Goal: Transaction & Acquisition: Purchase product/service

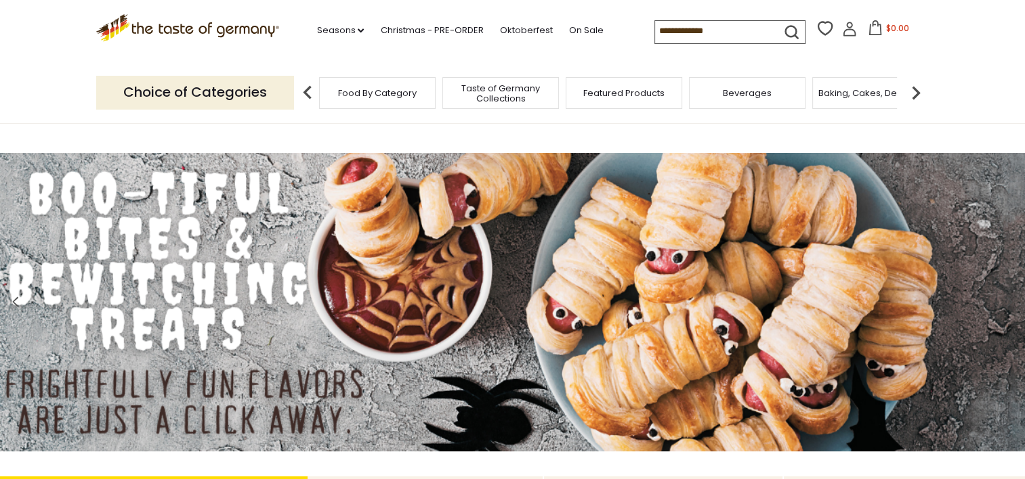
click at [682, 33] on input at bounding box center [712, 30] width 114 height 19
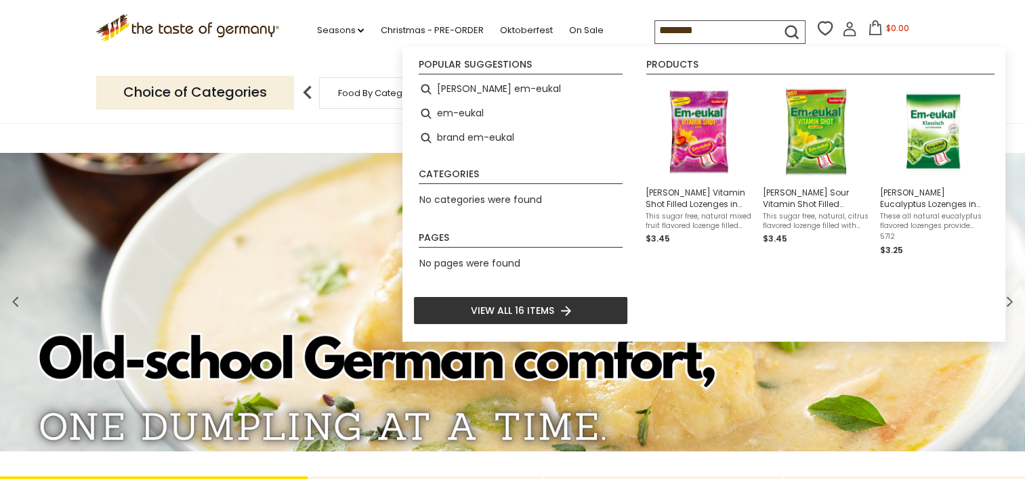
type input "********"
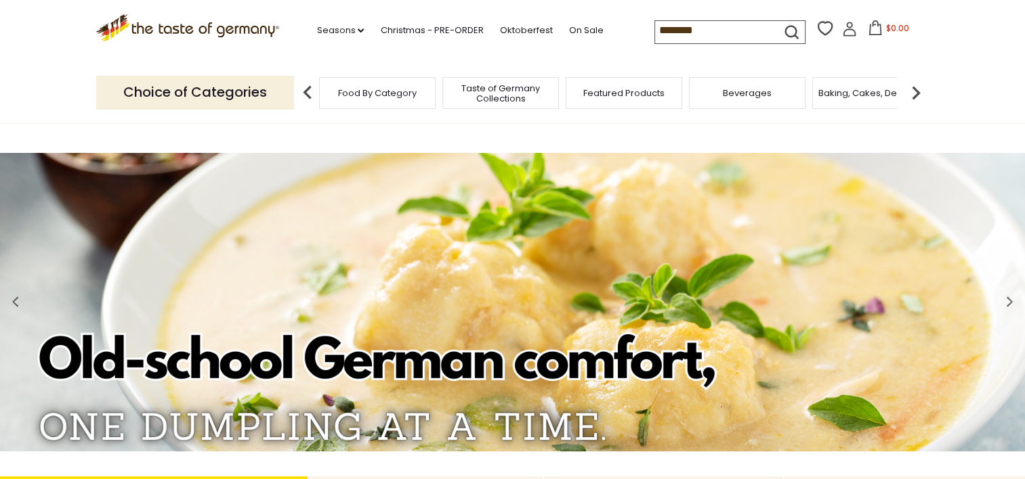
click at [788, 33] on icon "submit" at bounding box center [791, 32] width 18 height 18
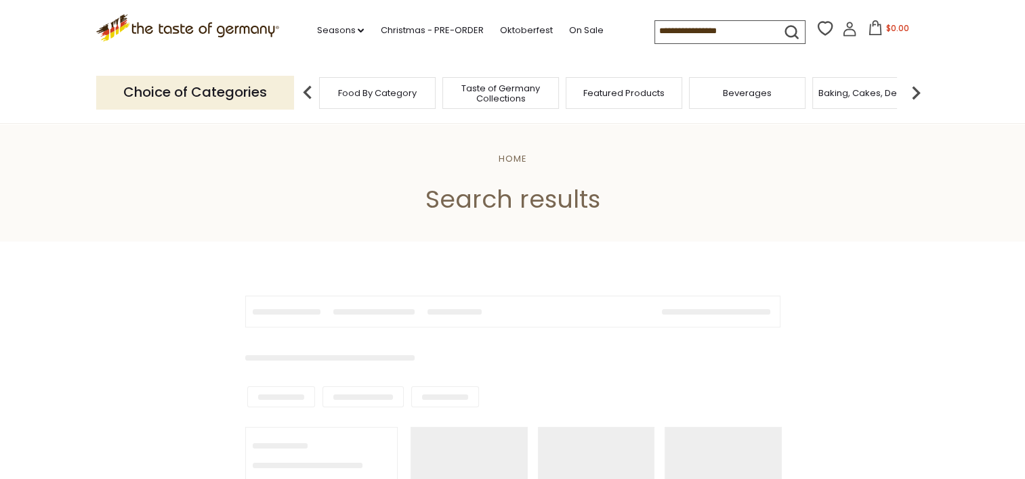
type input "********"
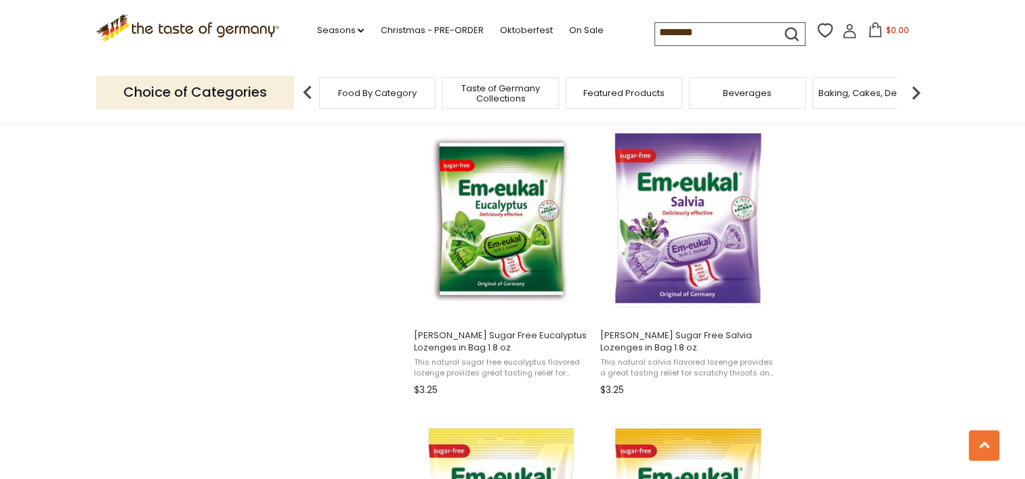
scroll to position [836, 0]
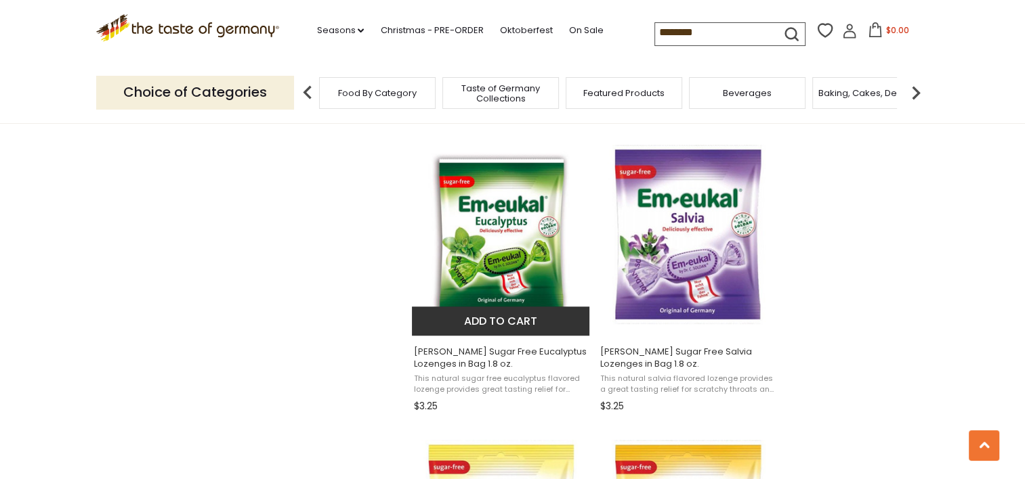
click at [505, 320] on button "Add to cart" at bounding box center [501, 321] width 178 height 29
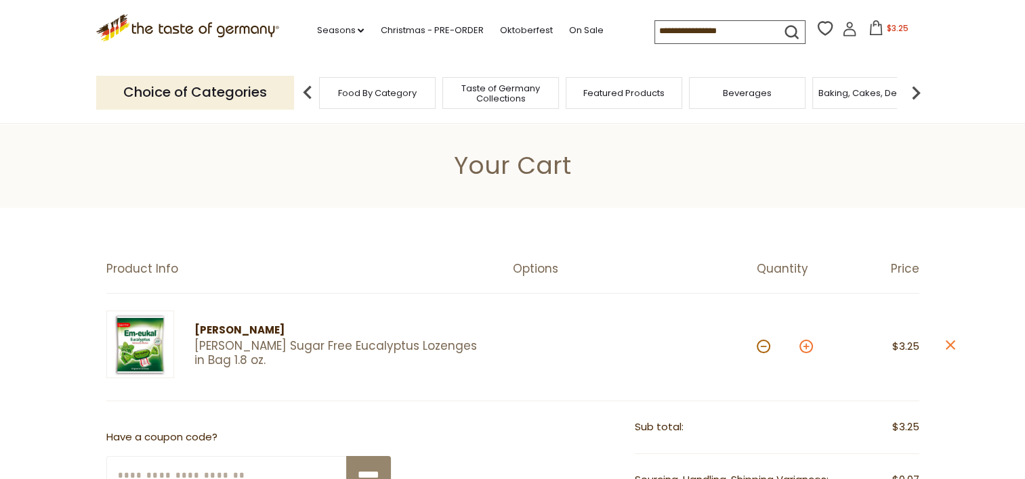
click at [804, 346] on button at bounding box center [806, 347] width 14 height 14
type input "*"
click at [804, 346] on button at bounding box center [806, 347] width 14 height 14
type input "*"
click at [804, 346] on button at bounding box center [806, 347] width 14 height 14
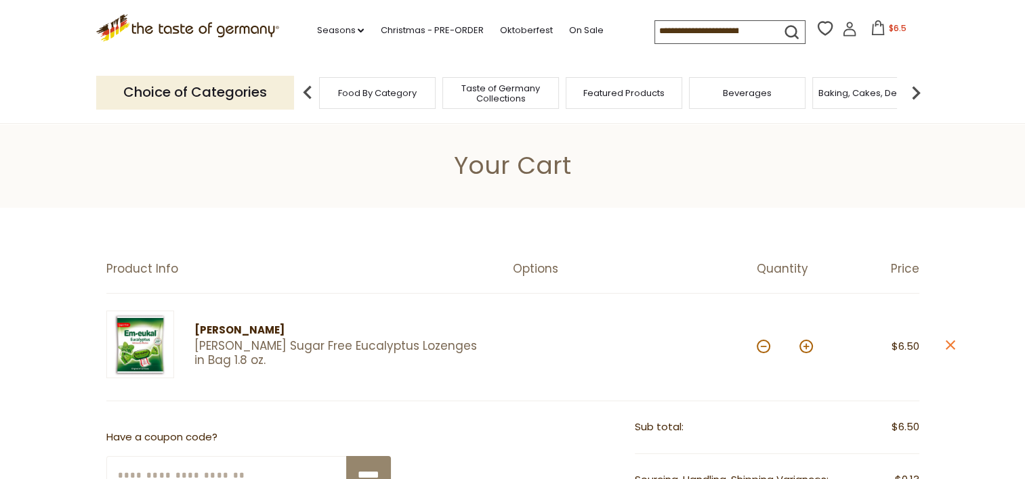
click at [804, 346] on button at bounding box center [806, 347] width 14 height 14
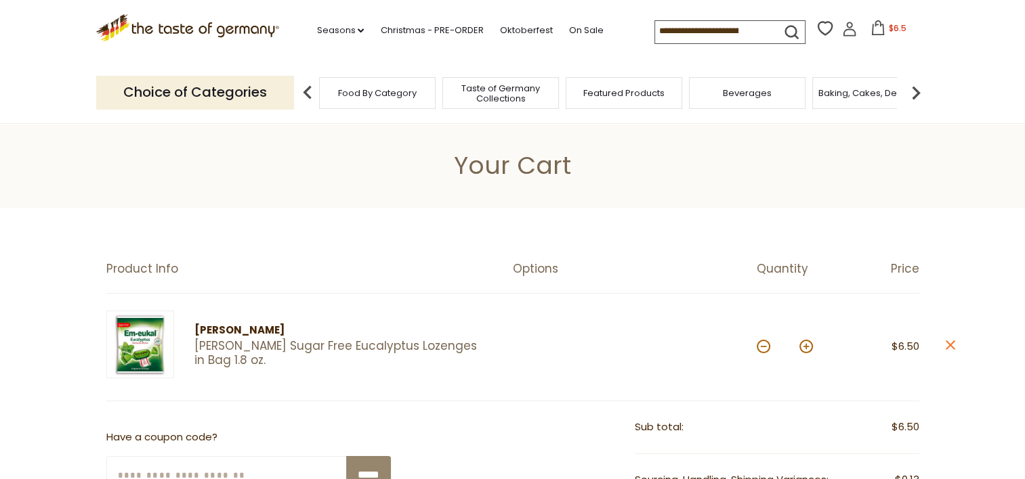
type input "*"
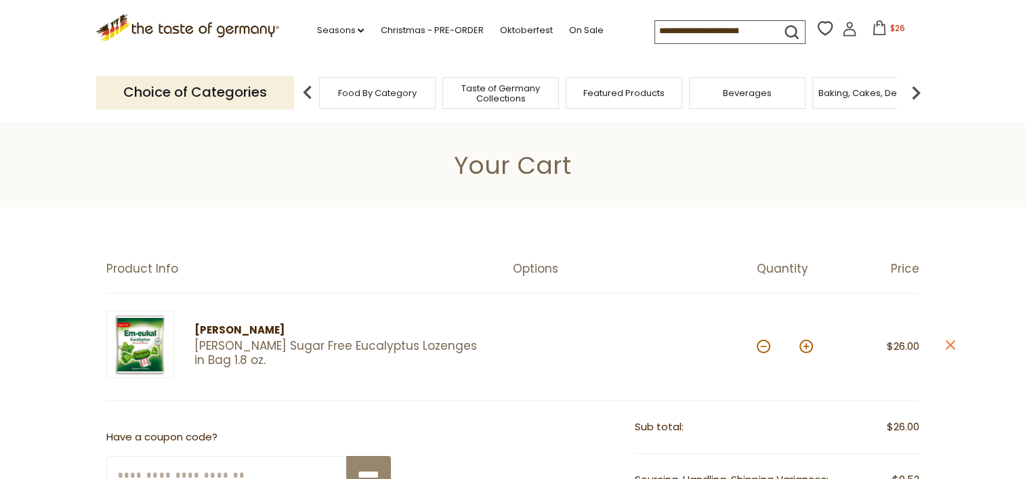
click at [804, 346] on button at bounding box center [806, 347] width 14 height 14
type input "*"
click at [804, 346] on button at bounding box center [806, 347] width 14 height 14
type input "**"
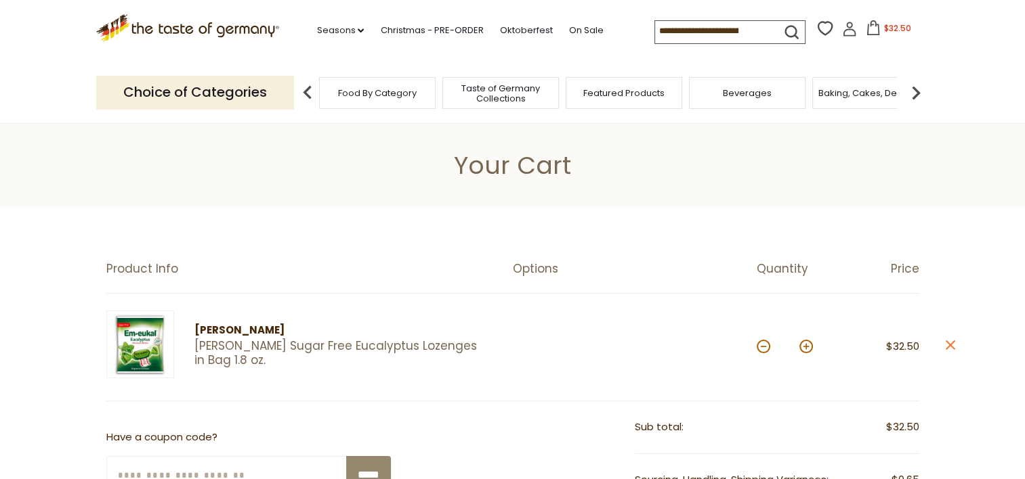
click at [142, 344] on img at bounding box center [140, 345] width 68 height 68
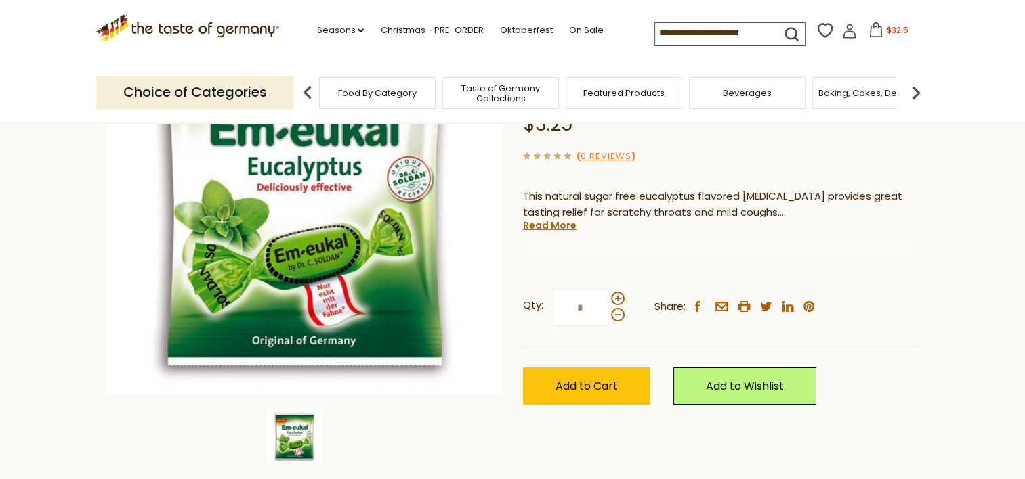
scroll to position [193, 0]
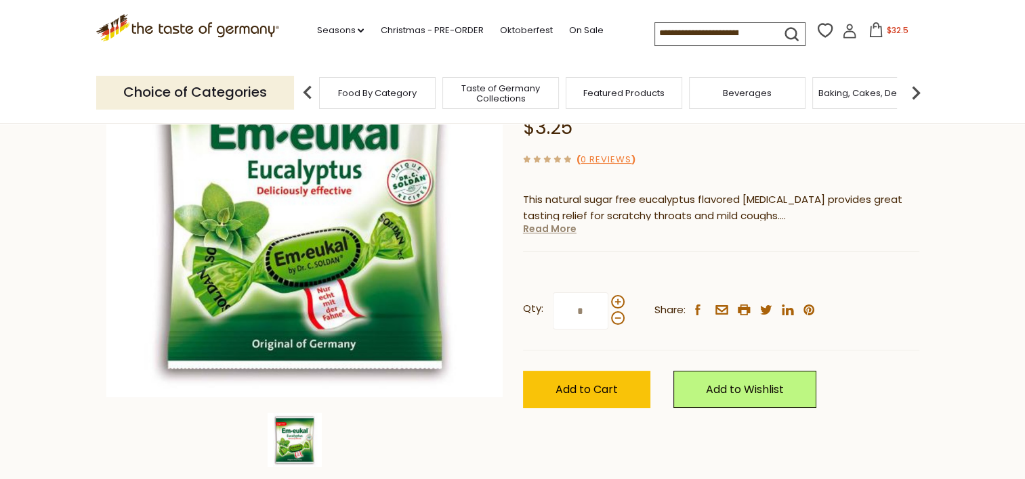
click at [557, 228] on link "Read More" at bounding box center [549, 229] width 53 height 14
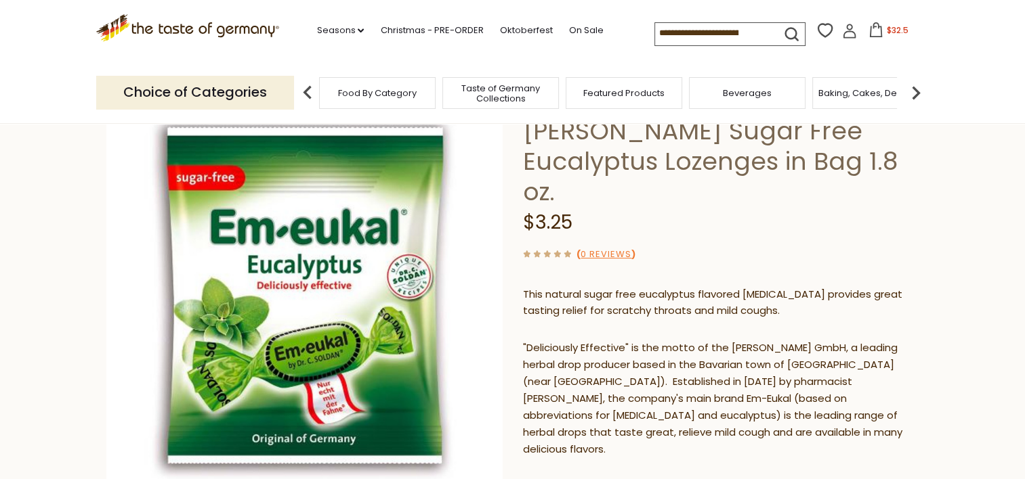
scroll to position [102, 0]
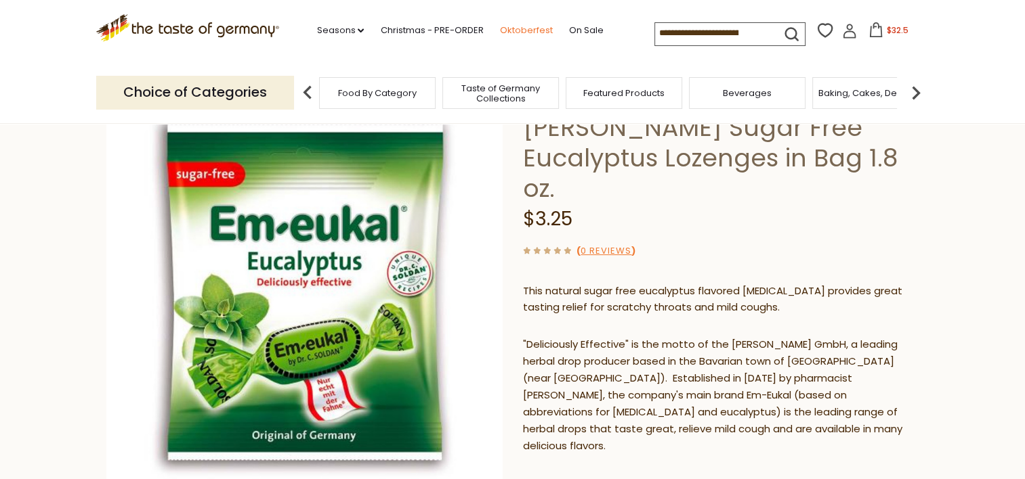
click at [527, 32] on link "Oktoberfest" at bounding box center [525, 30] width 53 height 15
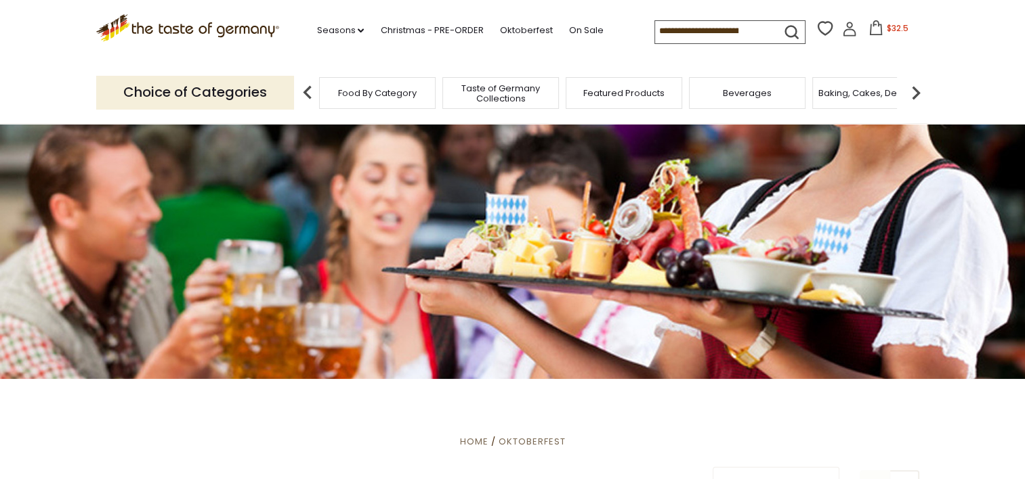
click at [690, 30] on input at bounding box center [712, 30] width 114 height 19
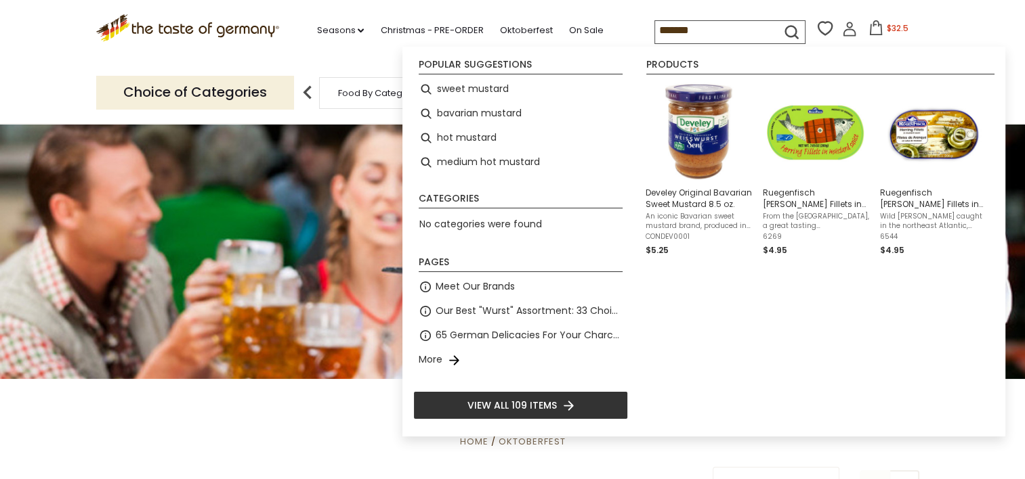
type input "*******"
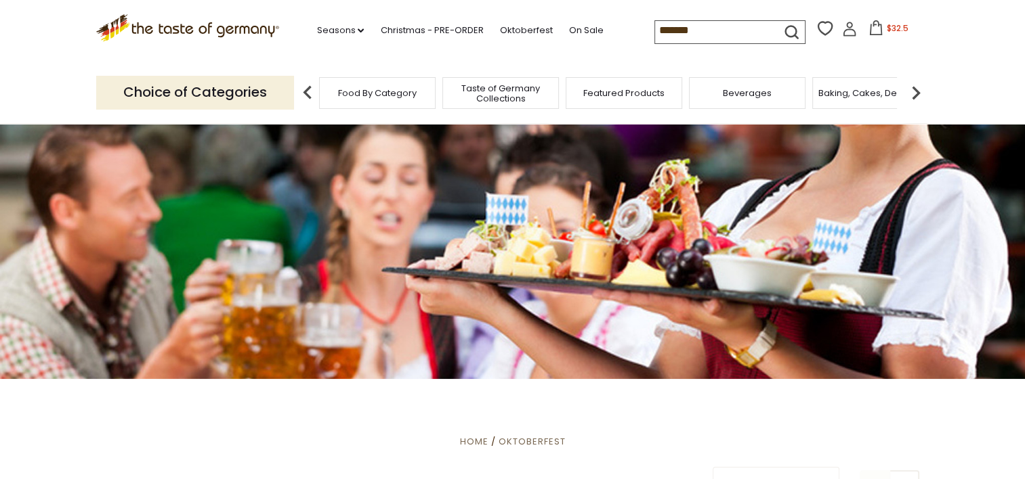
click at [785, 30] on icon "submit" at bounding box center [791, 32] width 18 height 18
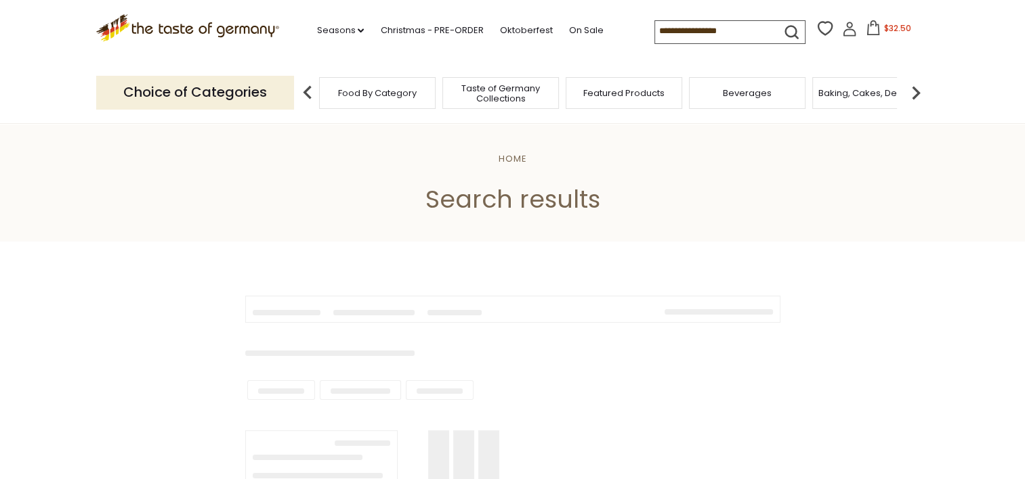
type input "*******"
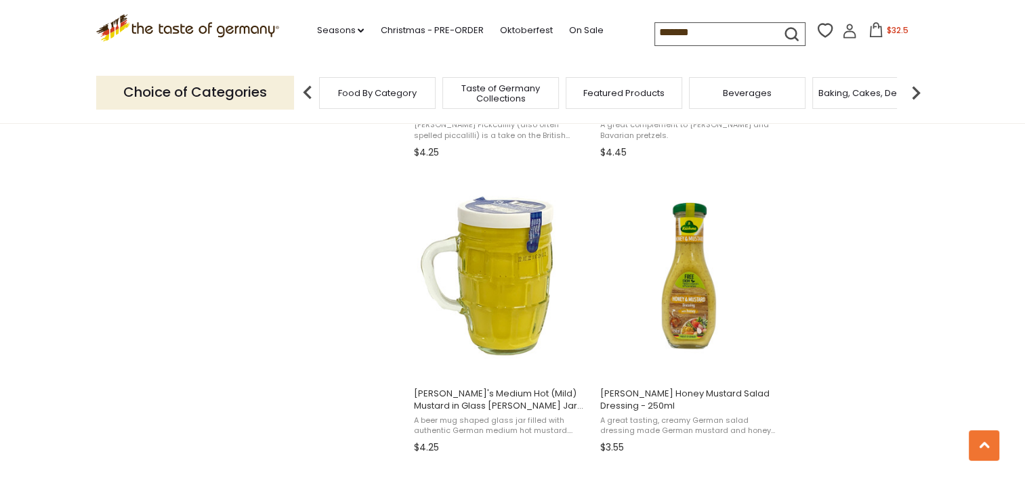
scroll to position [1098, 0]
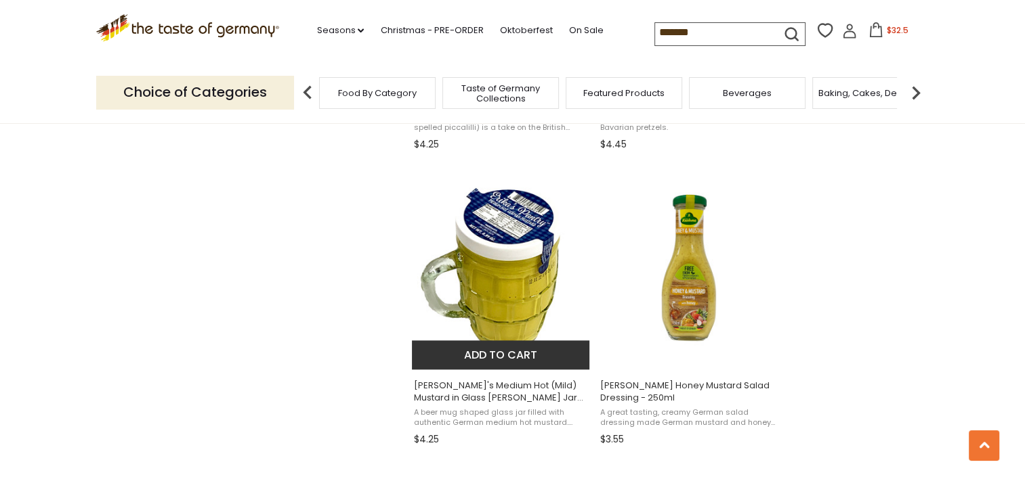
click at [515, 359] on button "Add to cart" at bounding box center [501, 355] width 178 height 29
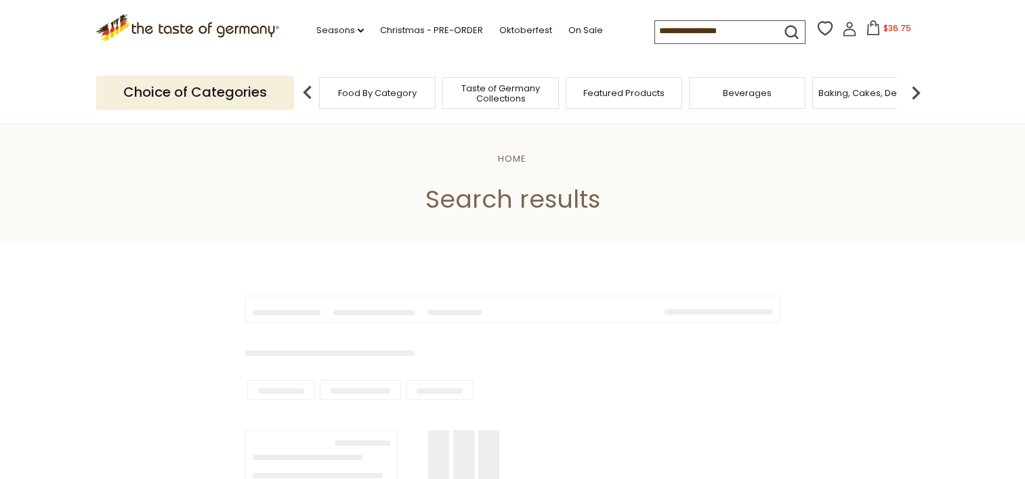
scroll to position [1097, 0]
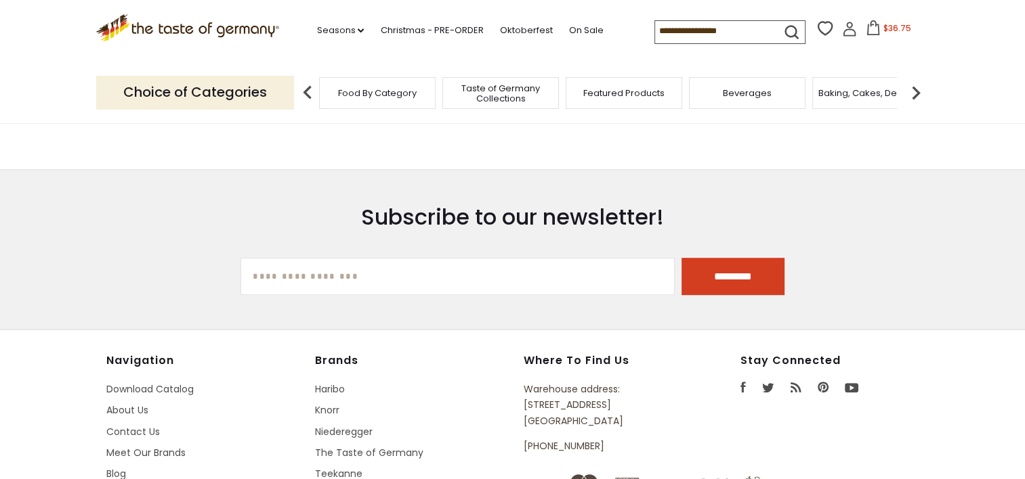
type input "*******"
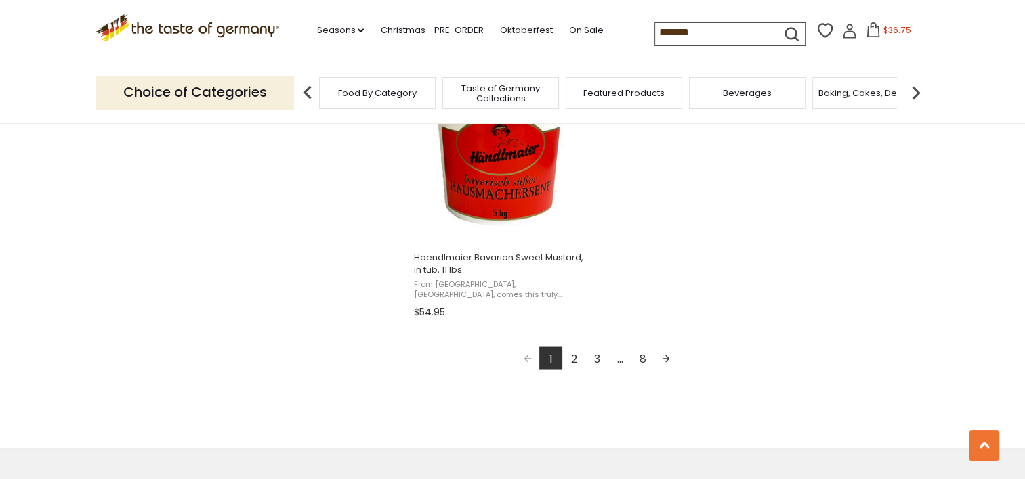
scroll to position [2421, 0]
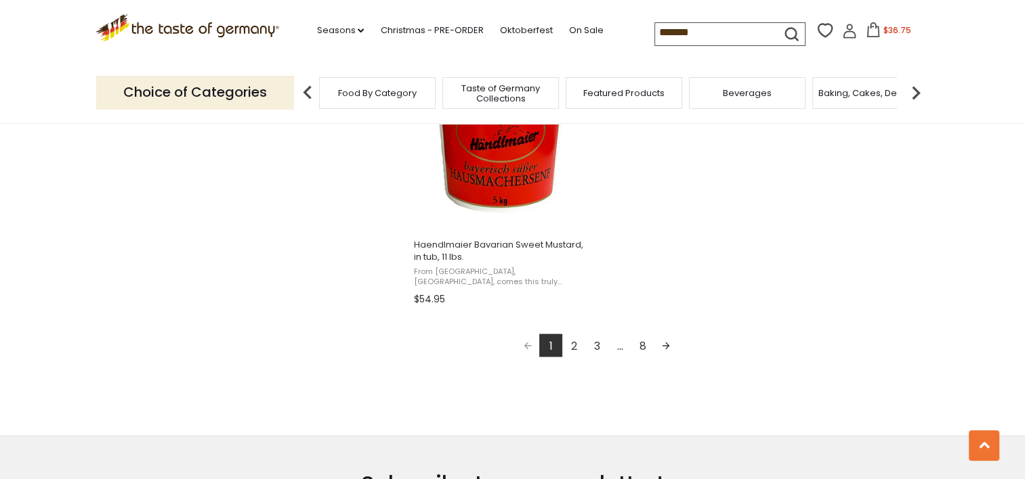
click at [666, 349] on link "Next page" at bounding box center [665, 345] width 23 height 23
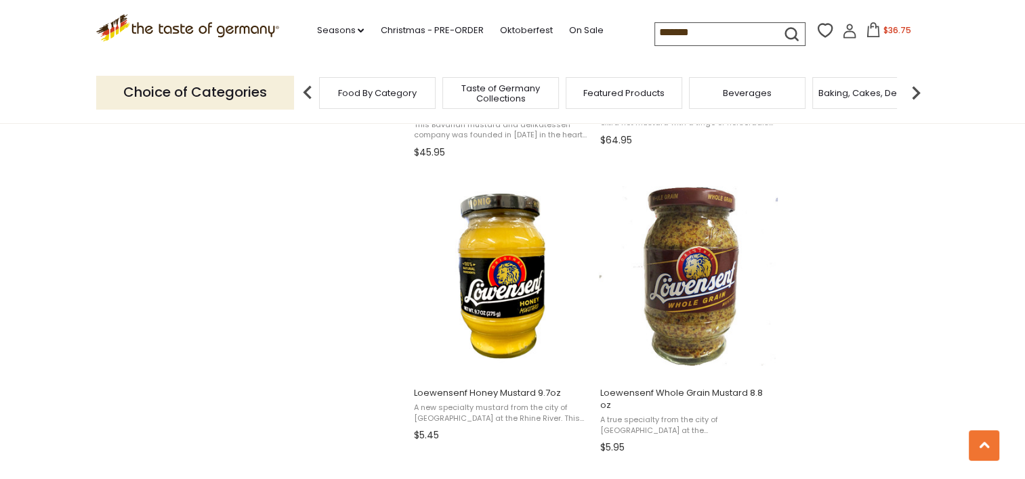
scroll to position [1685, 0]
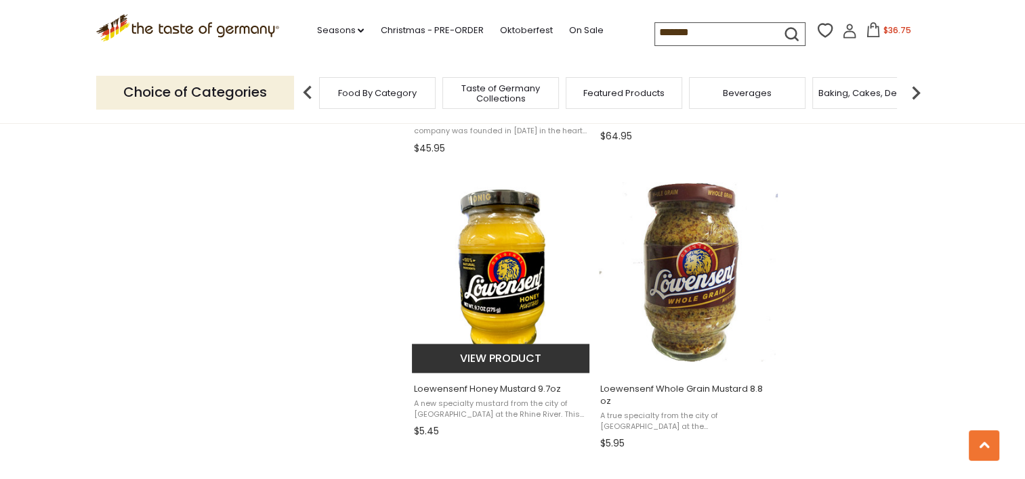
click at [528, 282] on img "Loewensenf Honey Mustard 9.7oz" at bounding box center [501, 271] width 179 height 179
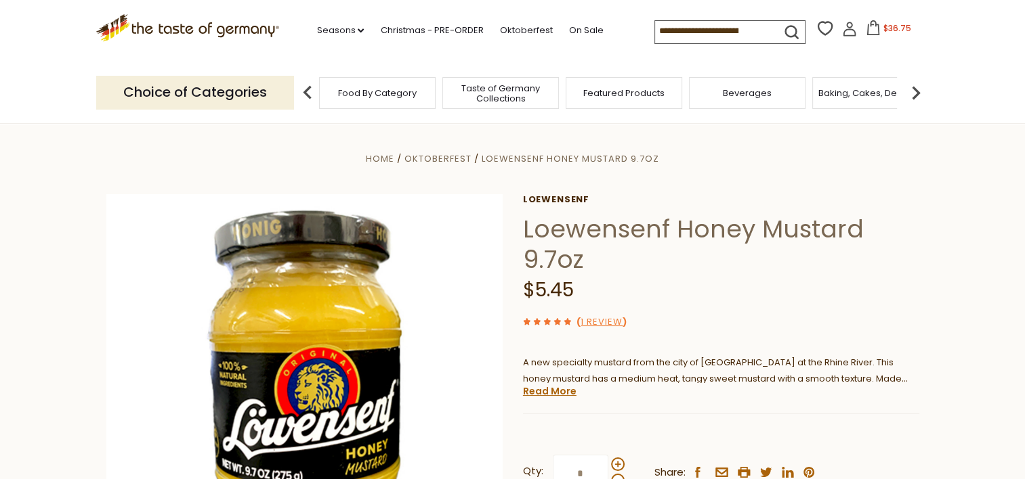
click at [676, 27] on input at bounding box center [712, 30] width 114 height 19
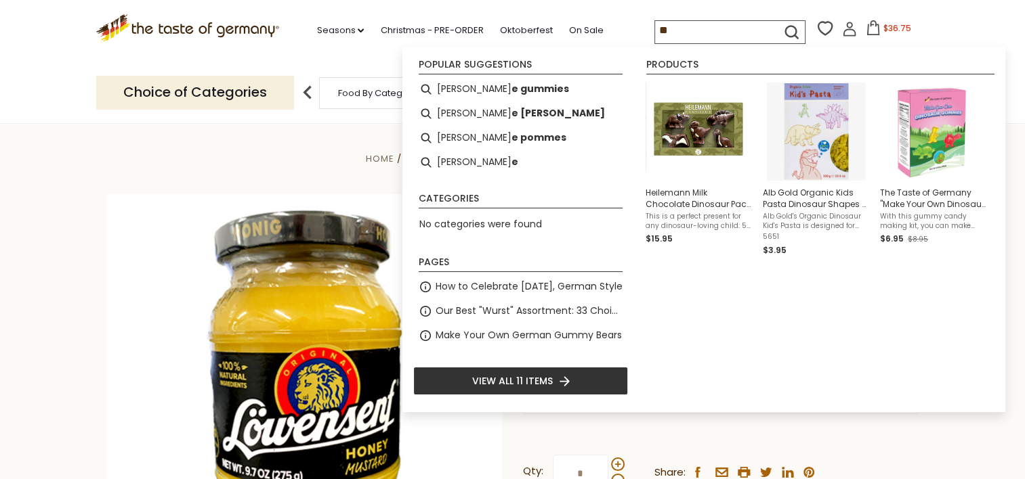
type input "*"
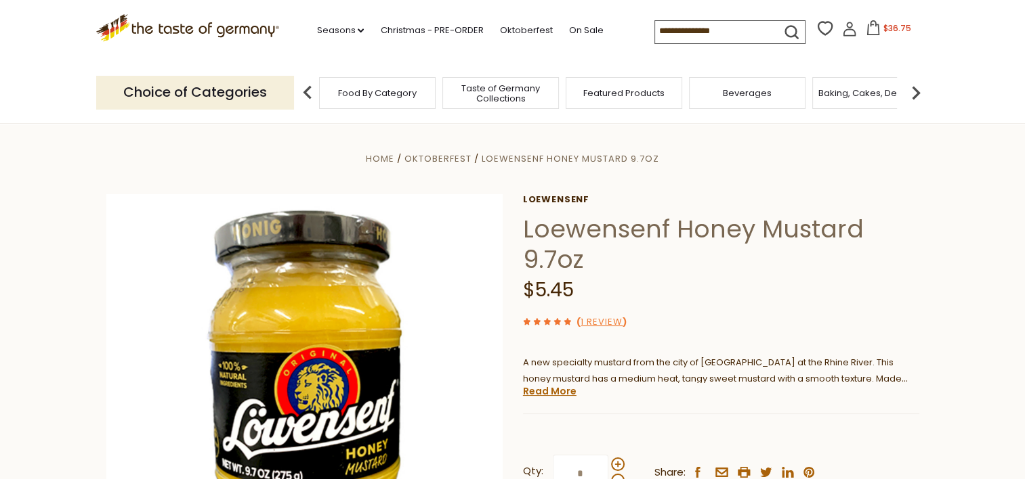
click at [865, 31] on icon at bounding box center [872, 27] width 15 height 15
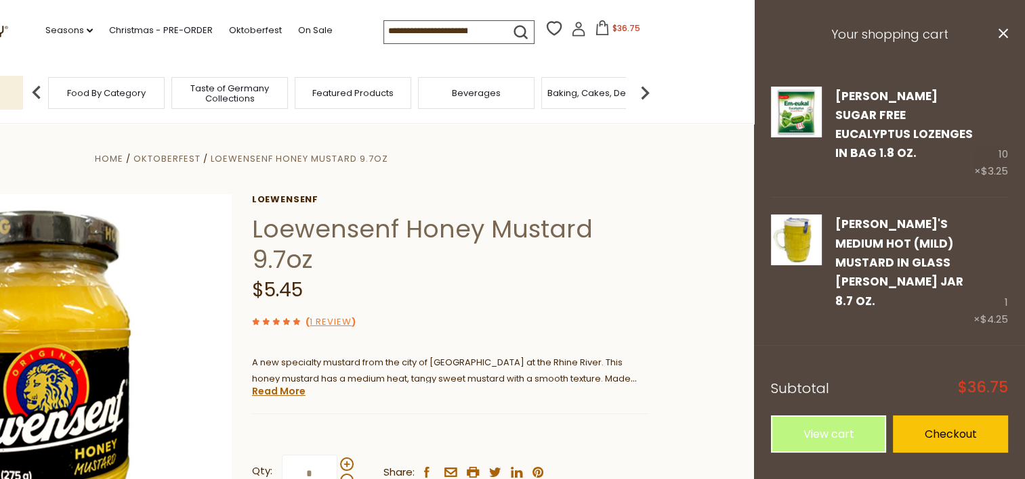
click at [565, 282] on div "$5.45" at bounding box center [450, 291] width 396 height 32
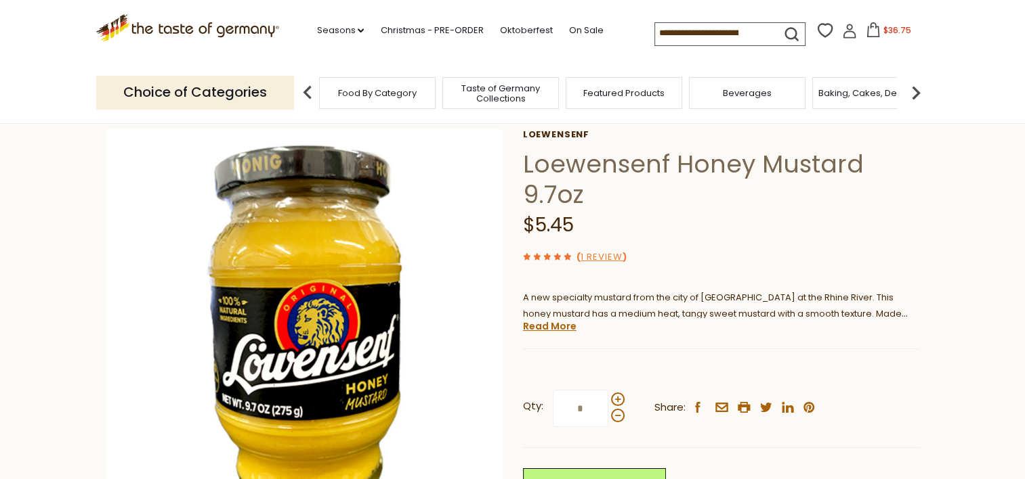
scroll to position [68, 0]
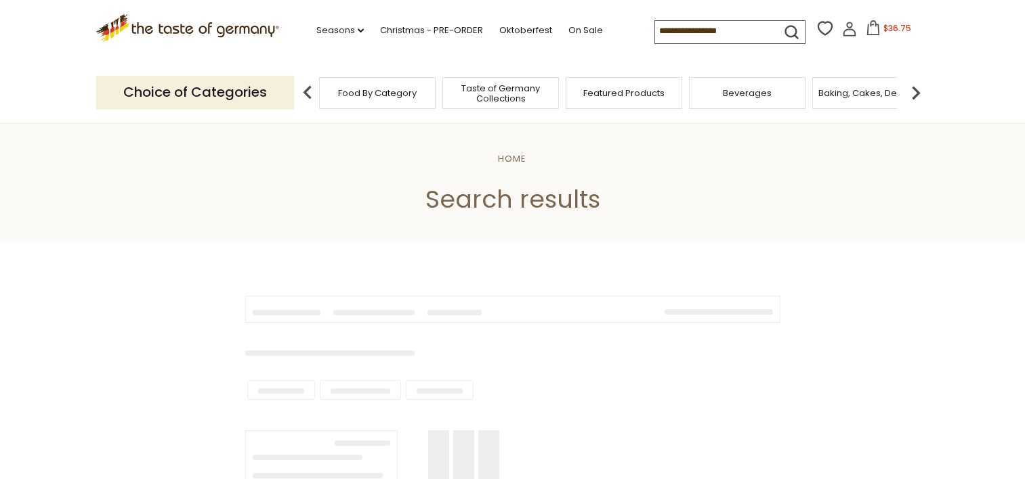
scroll to position [1685, 0]
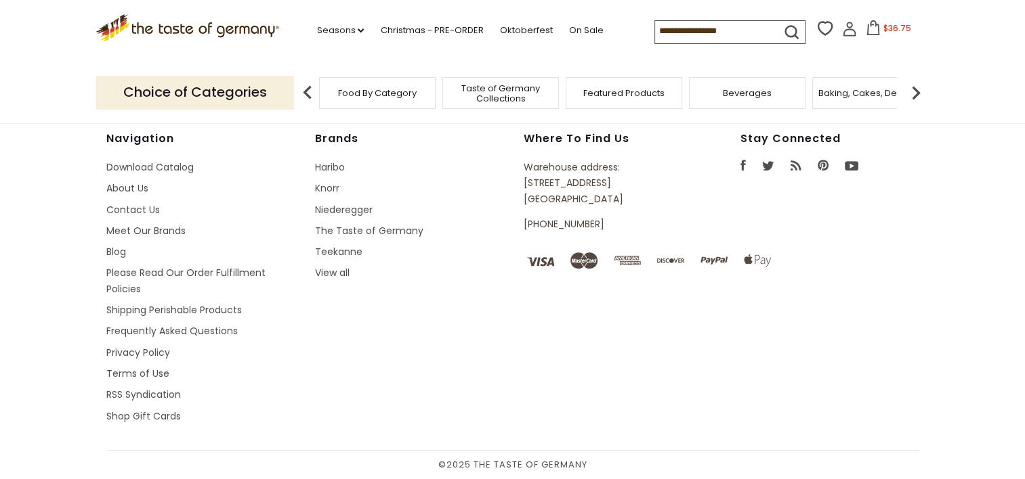
type input "*******"
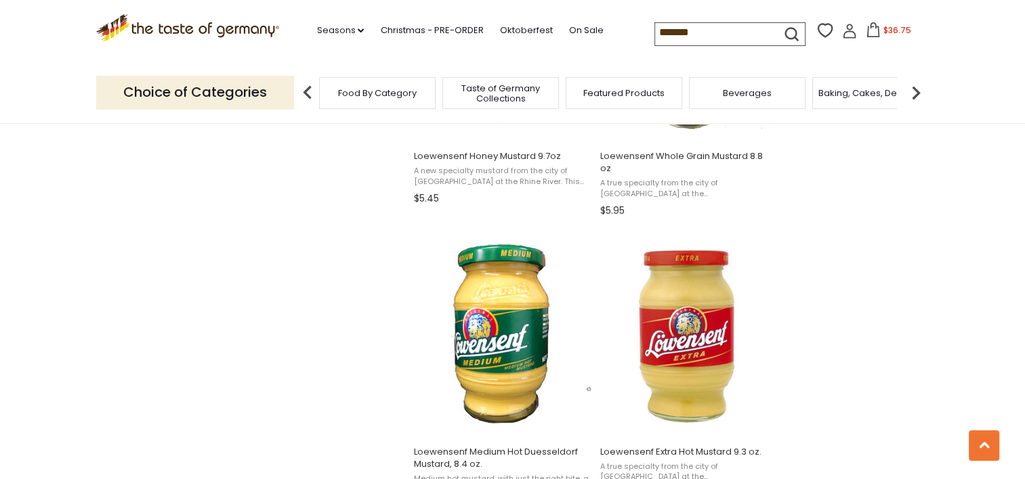
scroll to position [1926, 0]
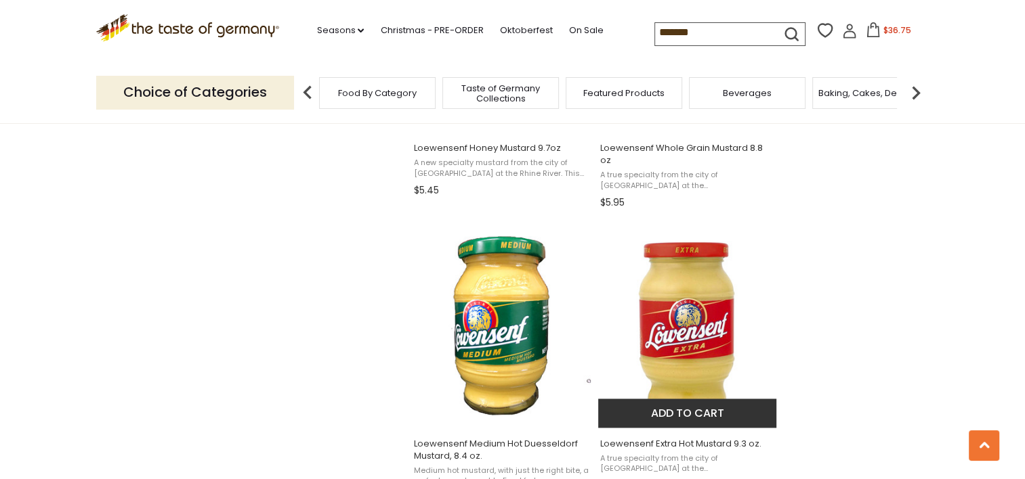
click at [694, 403] on button "Add to cart" at bounding box center [687, 413] width 178 height 29
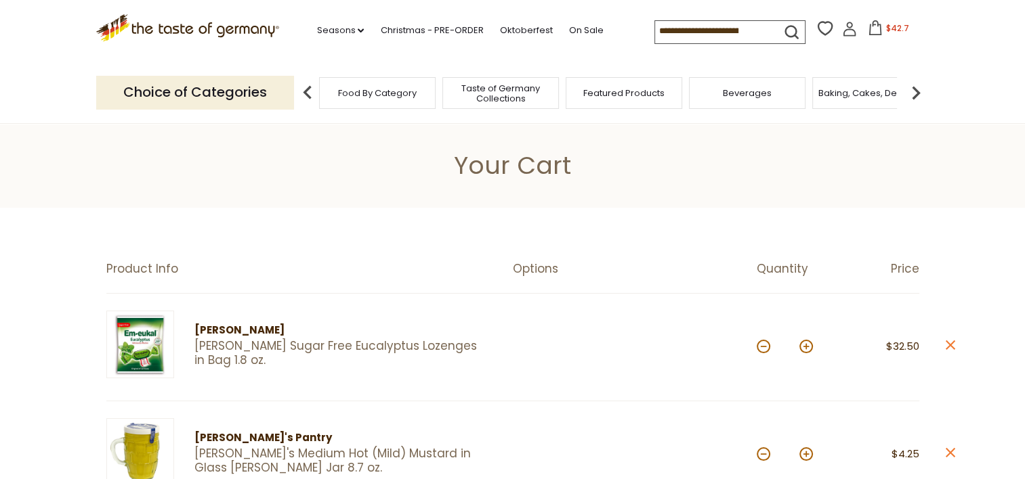
click at [691, 38] on input at bounding box center [712, 30] width 114 height 19
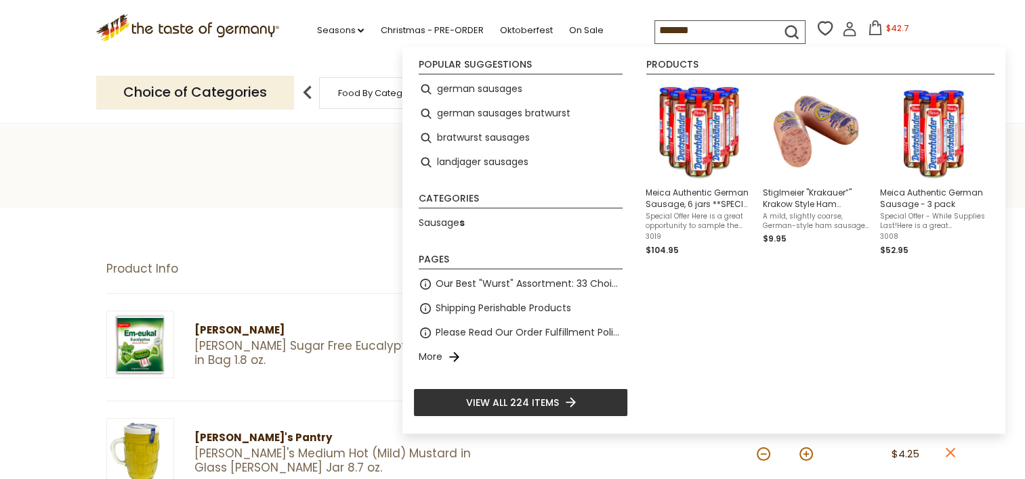
type input "*******"
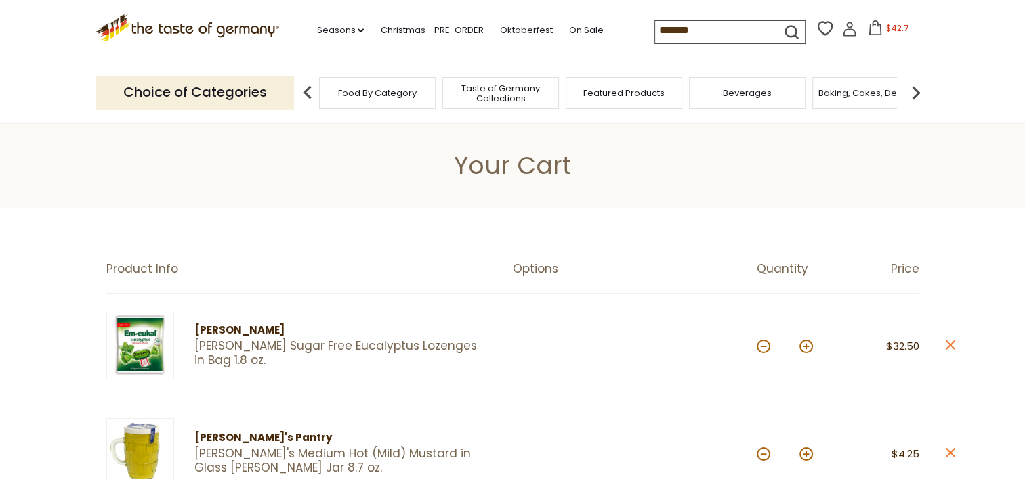
click at [786, 33] on icon "submit" at bounding box center [791, 32] width 18 height 18
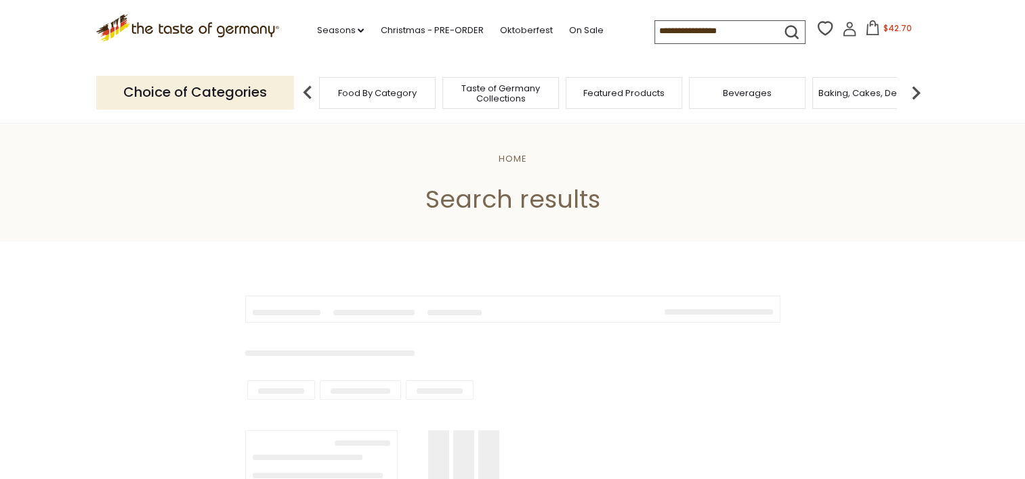
type input "*******"
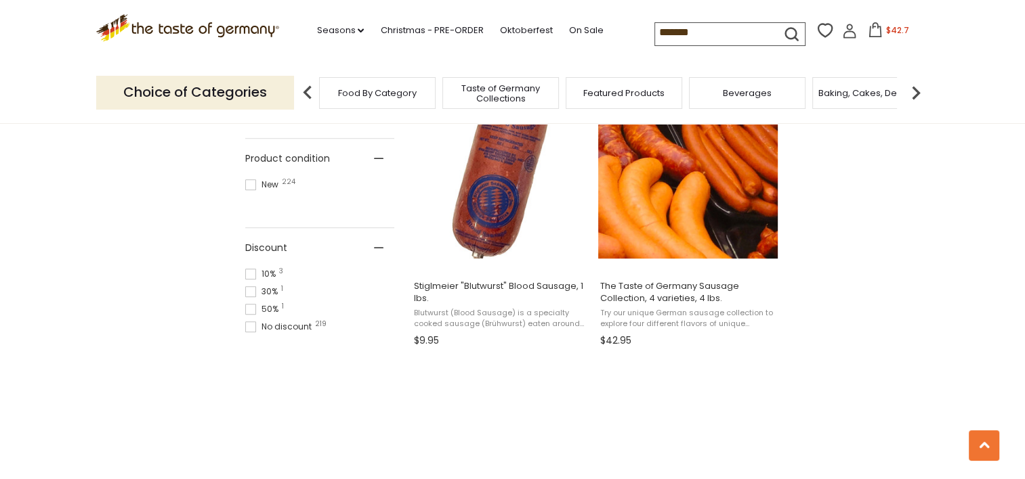
scroll to position [905, 0]
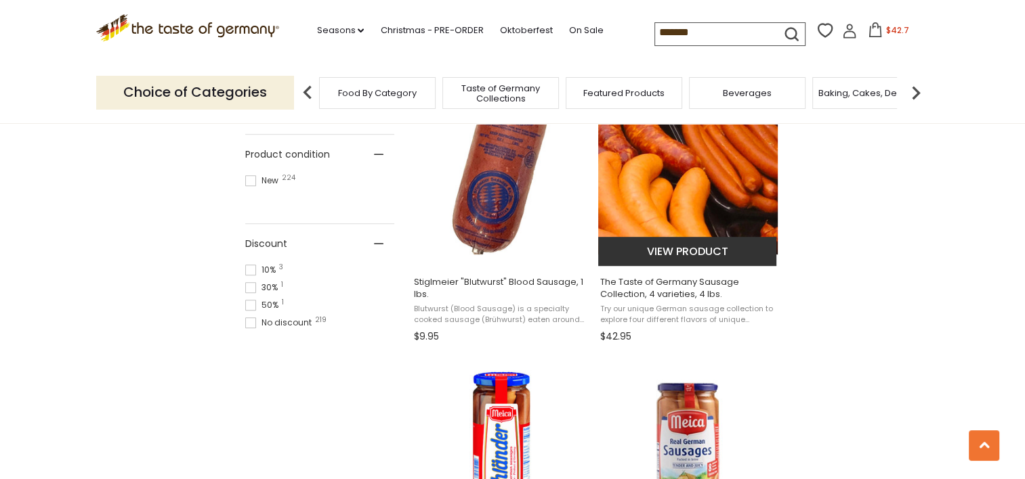
click at [704, 249] on button "View product" at bounding box center [687, 251] width 178 height 29
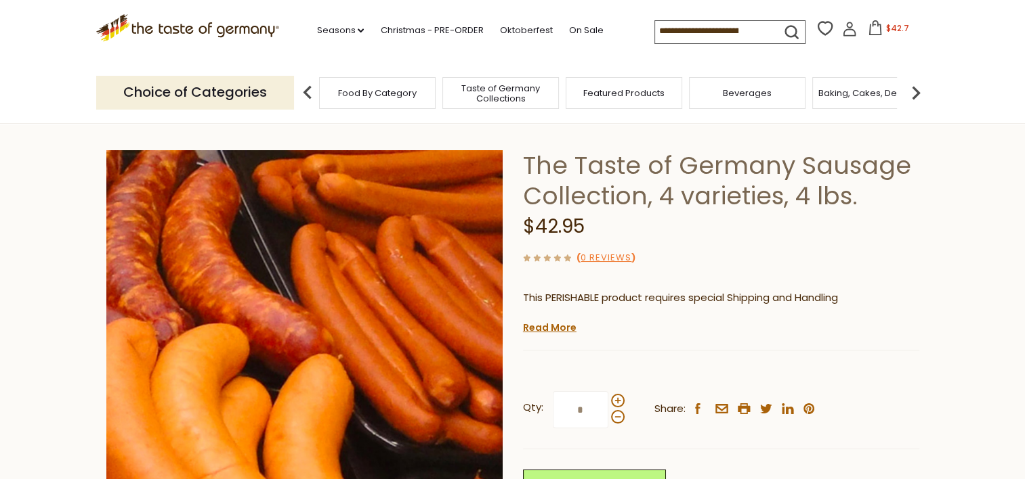
scroll to position [35, 0]
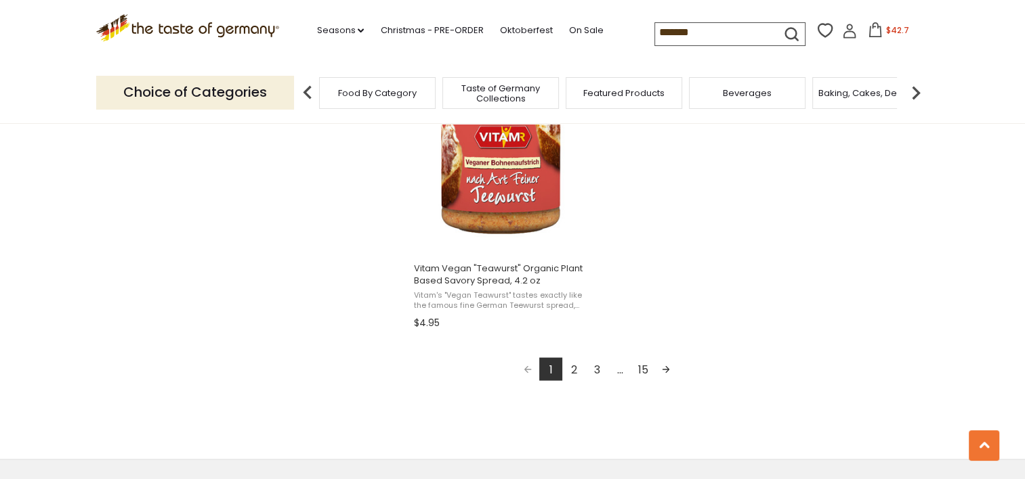
scroll to position [2401, 0]
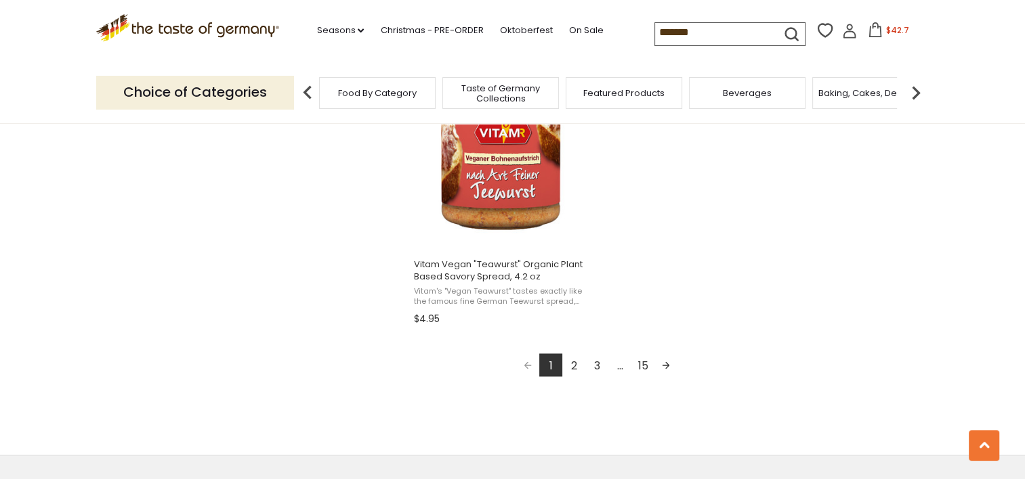
click at [664, 364] on link "Next page" at bounding box center [665, 364] width 23 height 23
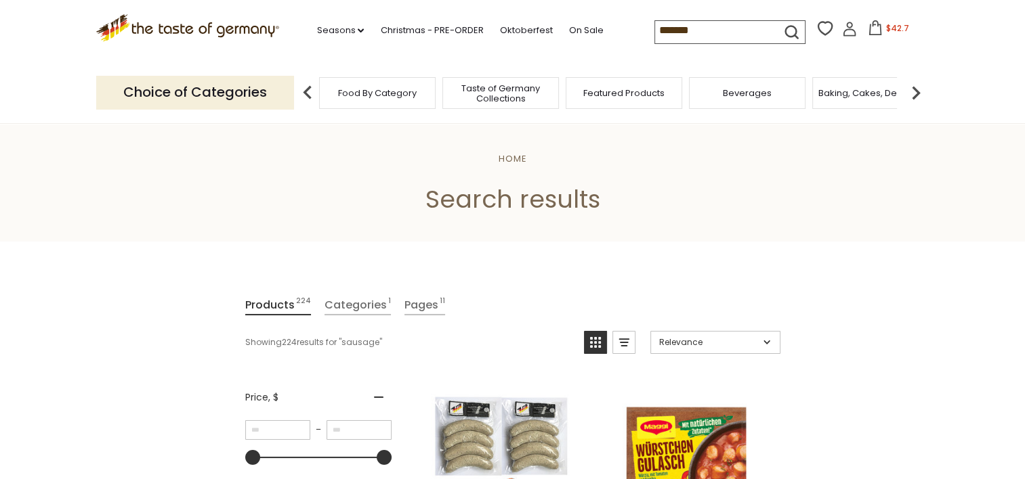
drag, startPoint x: 697, startPoint y: 31, endPoint x: 635, endPoint y: 38, distance: 62.7
click at [635, 38] on div ".st0{fill:#EDD300;} .st1{fill:#D33E21;} .st0{fill:#EDD300;} .st1{fill:#D33E21;}…" at bounding box center [512, 31] width 833 height 62
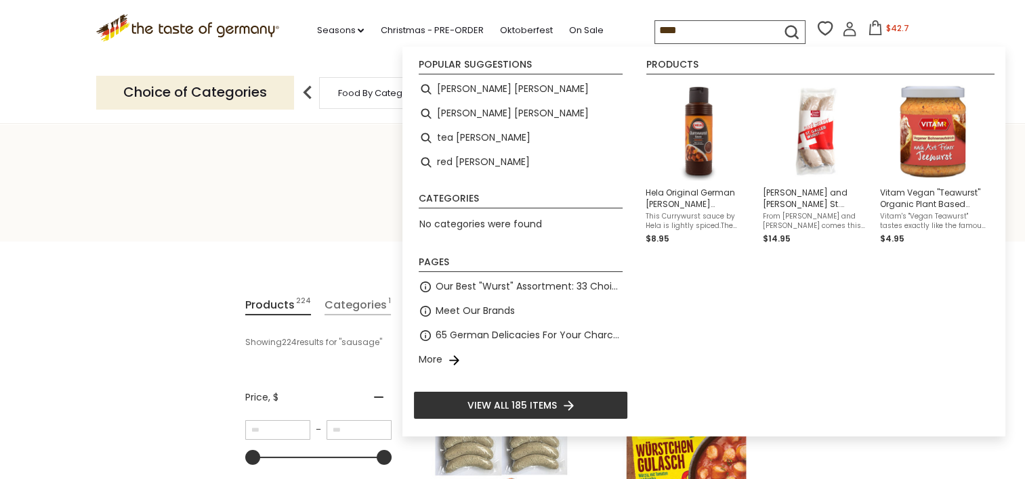
type input "*****"
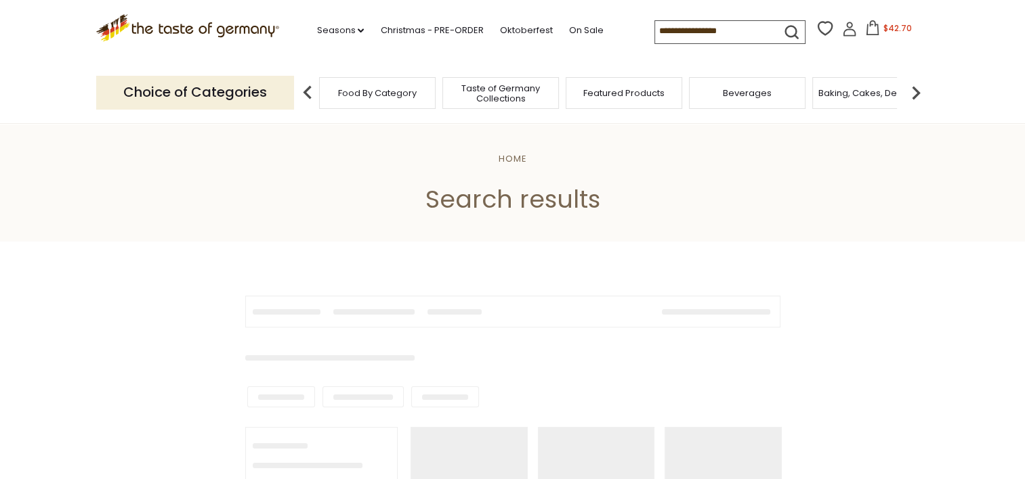
type input "*****"
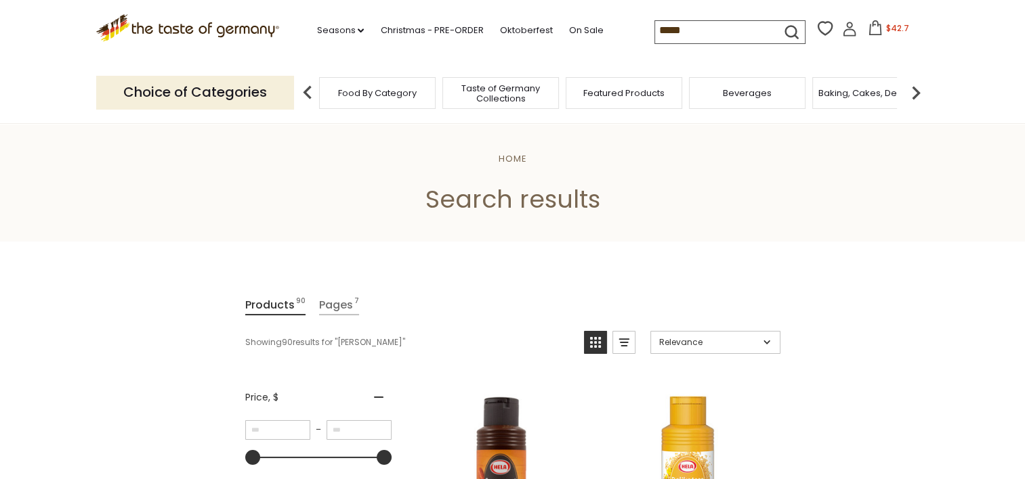
click at [918, 91] on img at bounding box center [915, 92] width 27 height 27
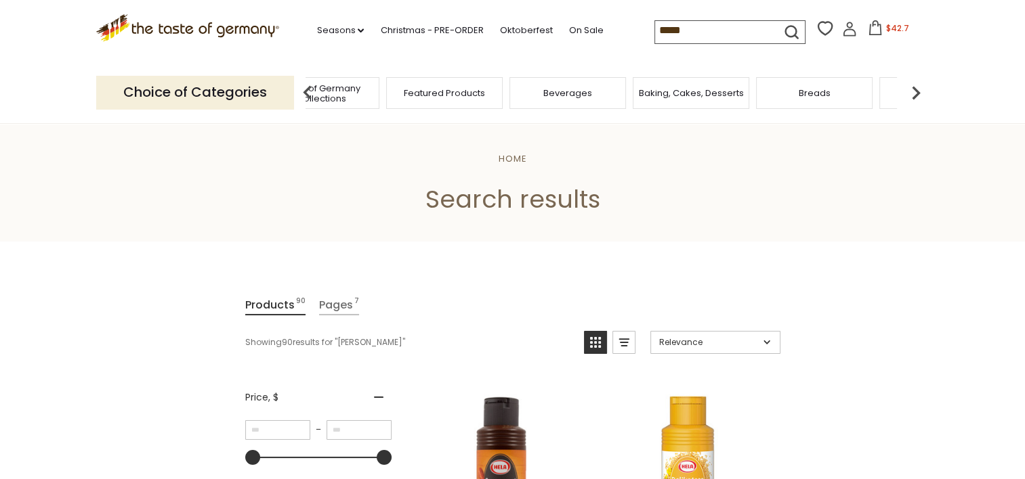
click at [918, 91] on img at bounding box center [915, 92] width 27 height 27
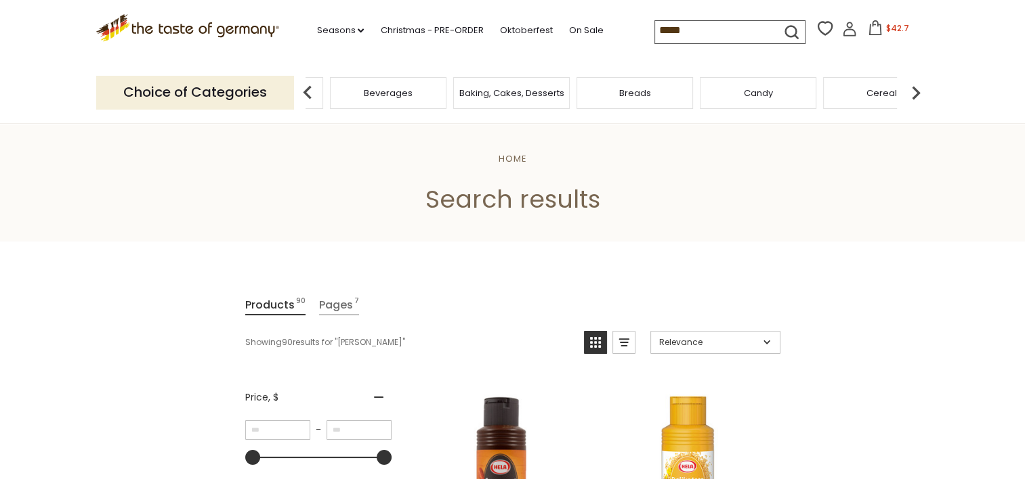
click at [918, 91] on img at bounding box center [915, 92] width 27 height 27
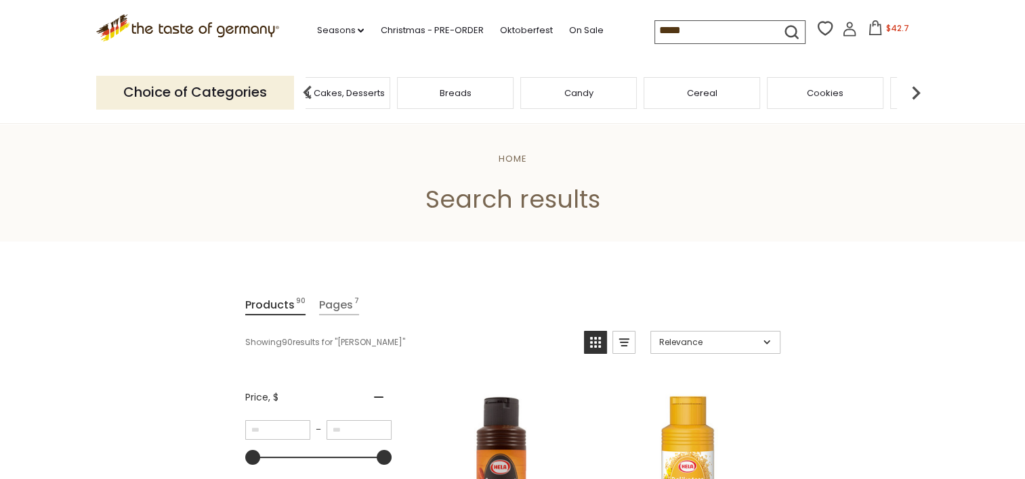
click at [918, 91] on img at bounding box center [915, 92] width 27 height 27
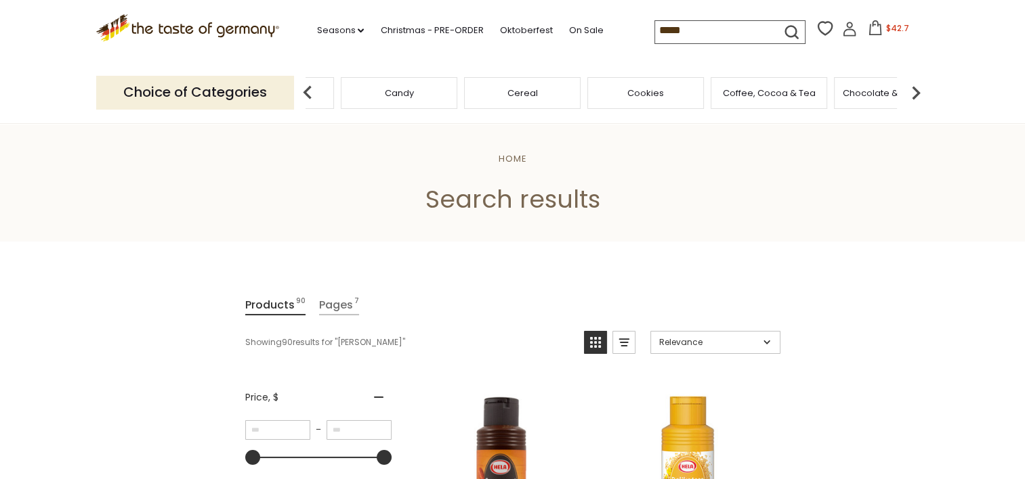
click at [918, 91] on img at bounding box center [915, 92] width 27 height 27
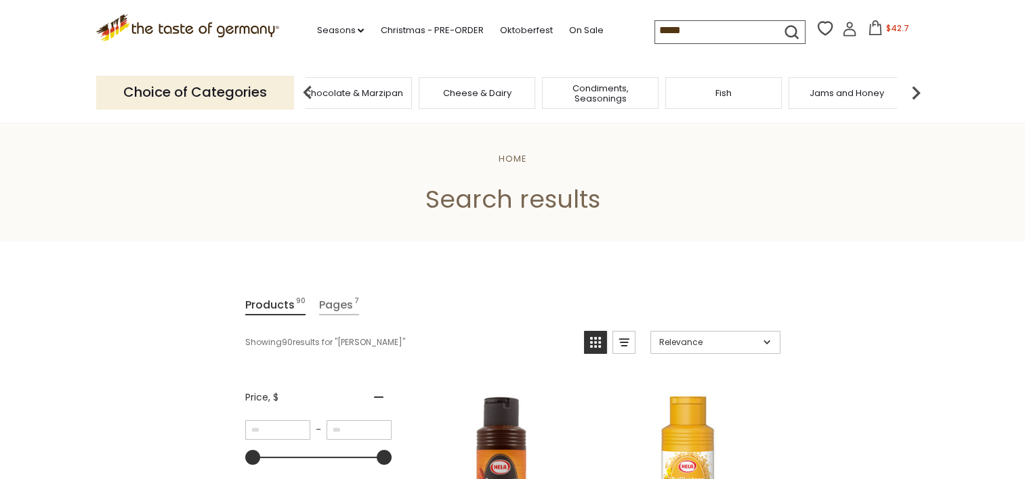
click at [913, 90] on img at bounding box center [915, 92] width 27 height 27
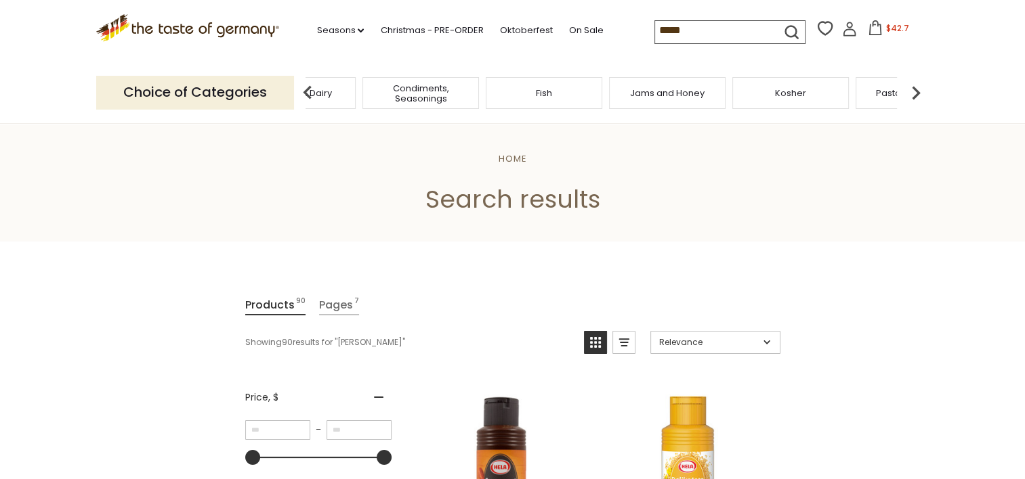
click at [913, 90] on img at bounding box center [915, 92] width 27 height 27
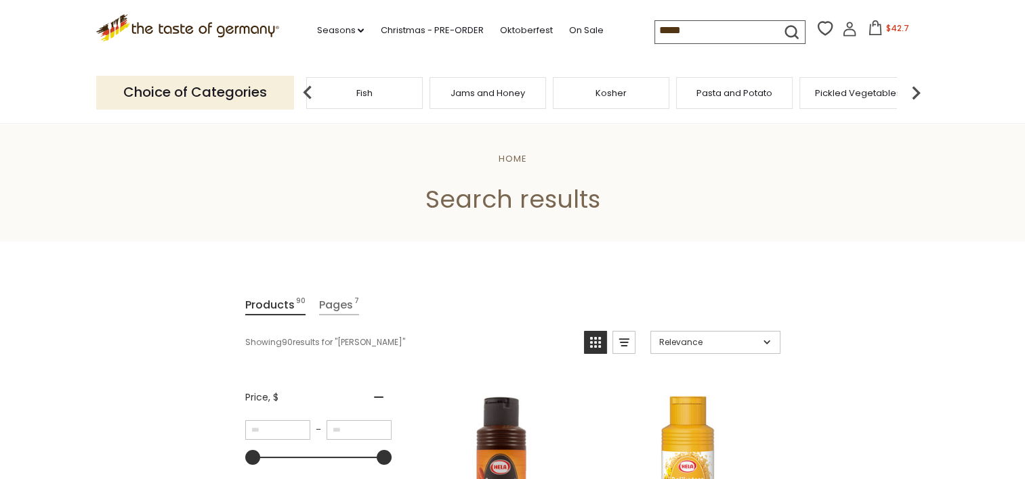
click at [913, 90] on img at bounding box center [915, 92] width 27 height 27
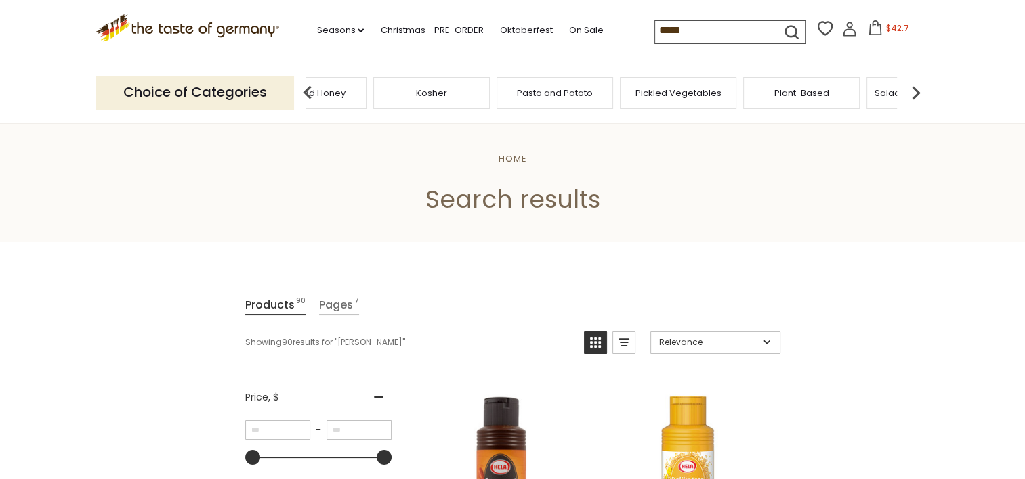
click at [913, 90] on img at bounding box center [915, 92] width 27 height 27
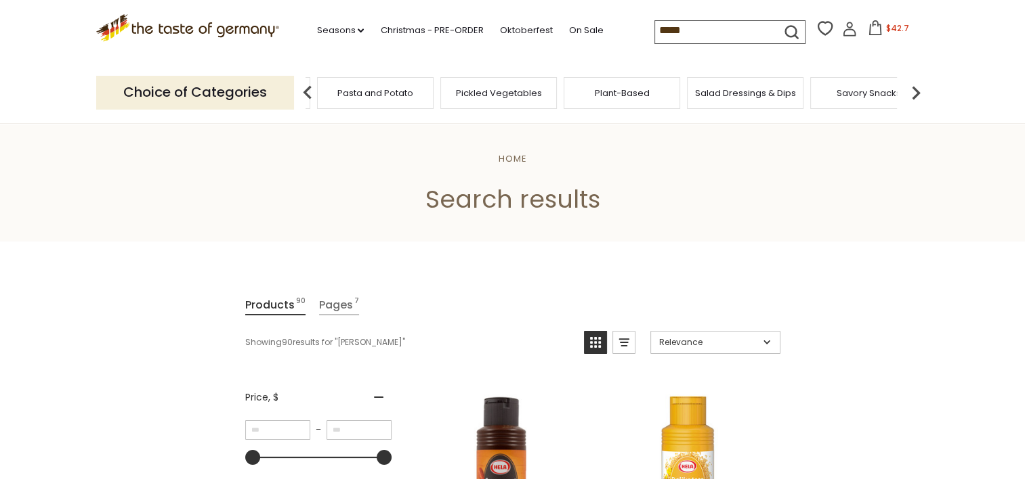
click at [913, 90] on img at bounding box center [915, 92] width 27 height 27
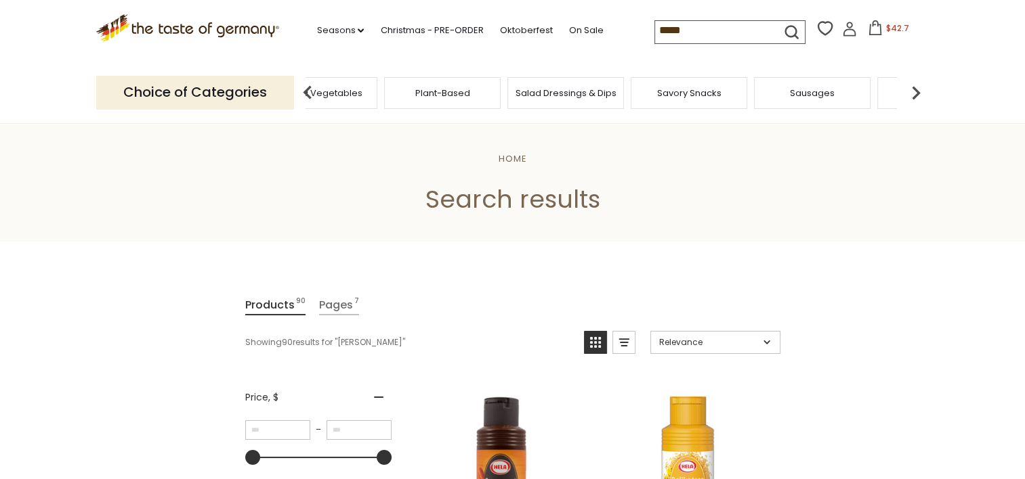
click at [814, 91] on span "Sausages" at bounding box center [812, 93] width 45 height 10
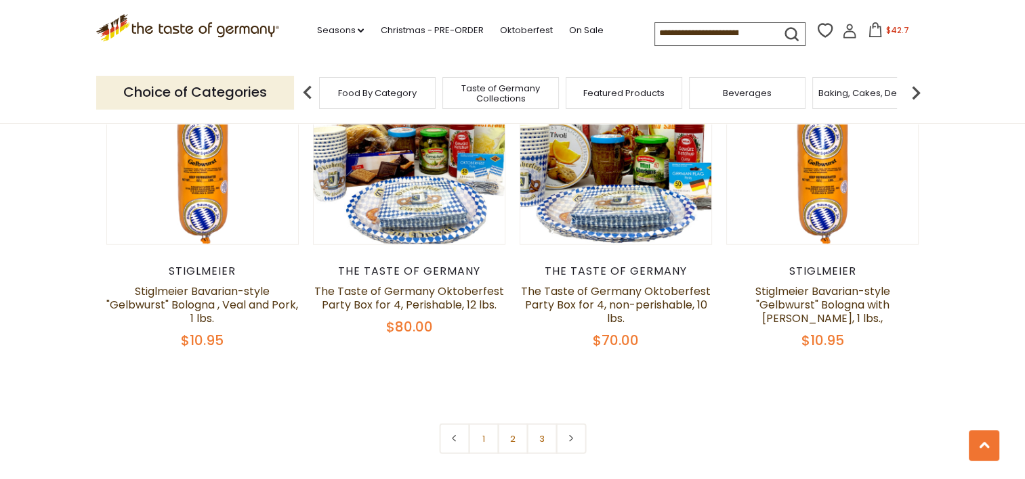
scroll to position [3302, 0]
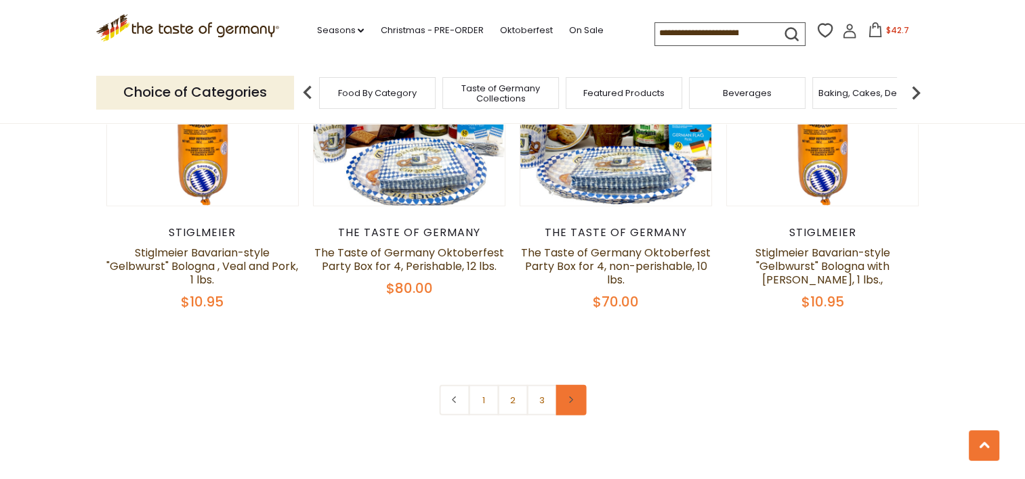
click at [574, 397] on icon at bounding box center [571, 400] width 8 height 7
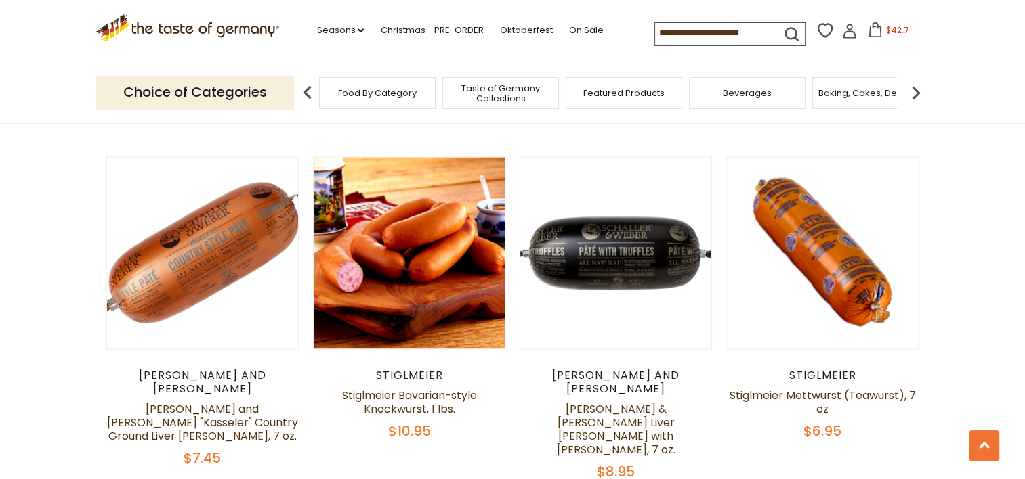
scroll to position [1711, 0]
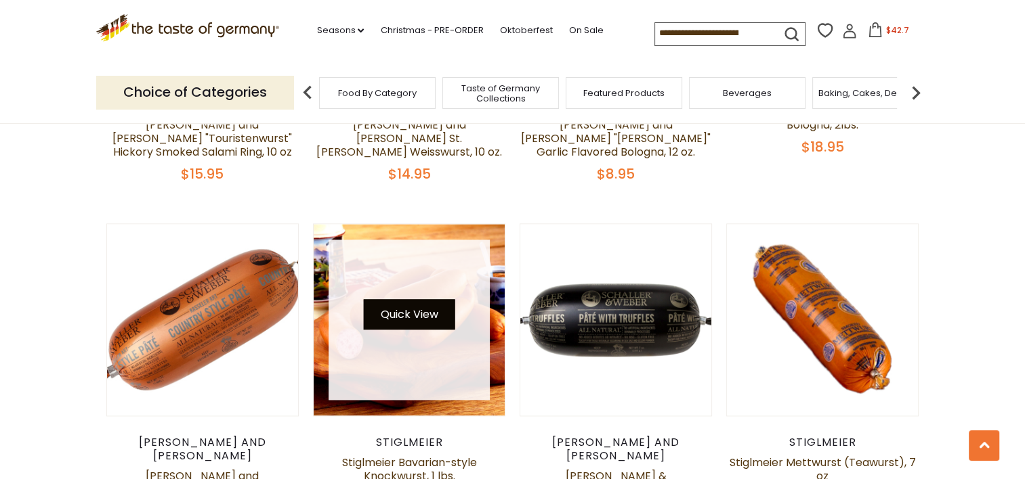
click at [421, 299] on button "Quick View" at bounding box center [408, 314] width 91 height 30
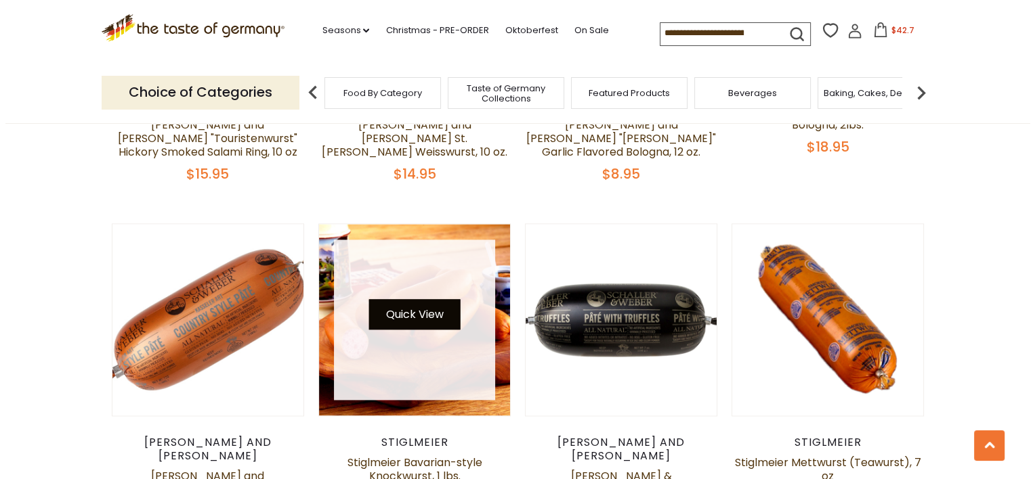
scroll to position [1714, 0]
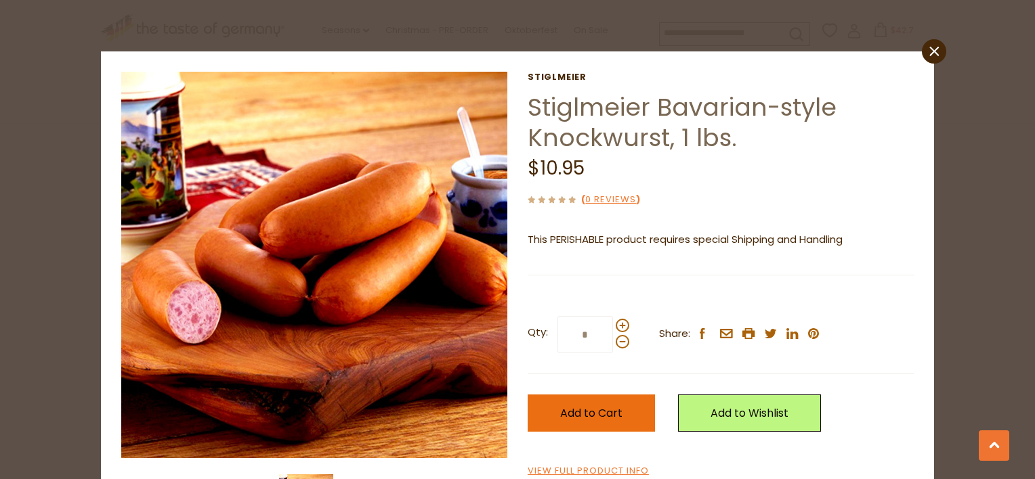
click at [596, 414] on span "Add to Cart" at bounding box center [591, 414] width 62 height 16
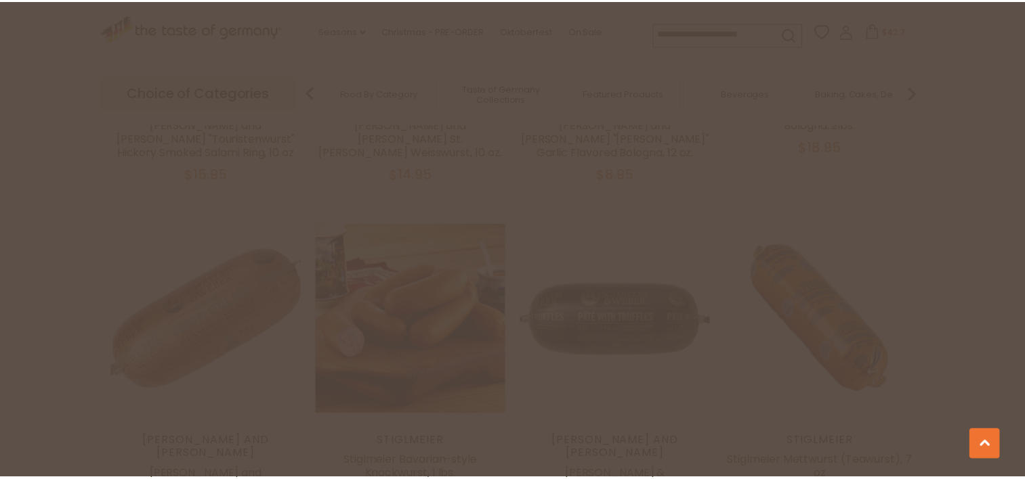
scroll to position [1711, 0]
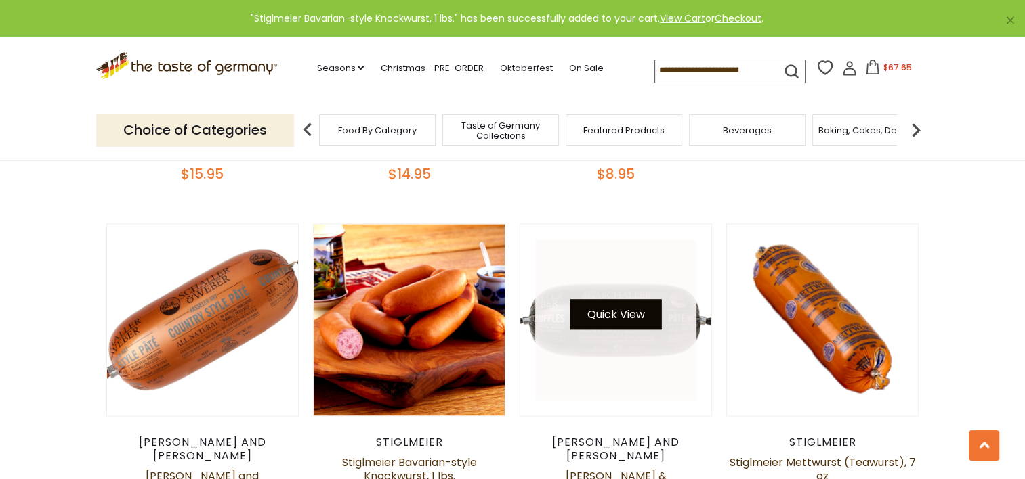
click at [626, 299] on button "Quick View" at bounding box center [615, 314] width 91 height 30
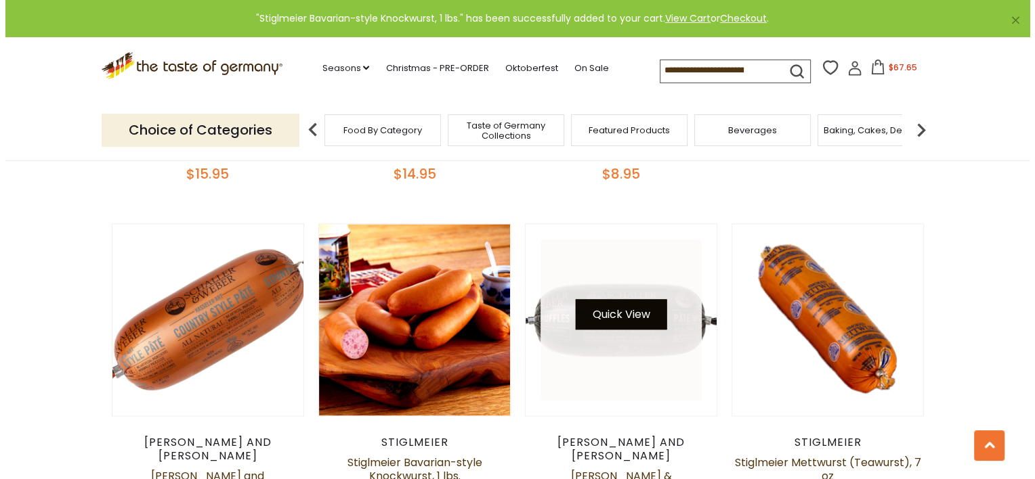
scroll to position [1714, 0]
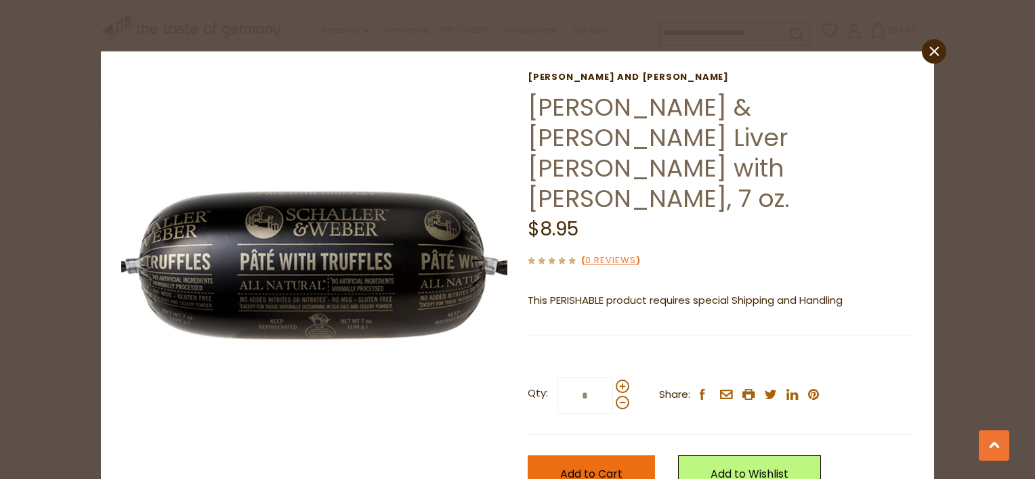
click at [595, 467] on span "Add to Cart" at bounding box center [591, 475] width 62 height 16
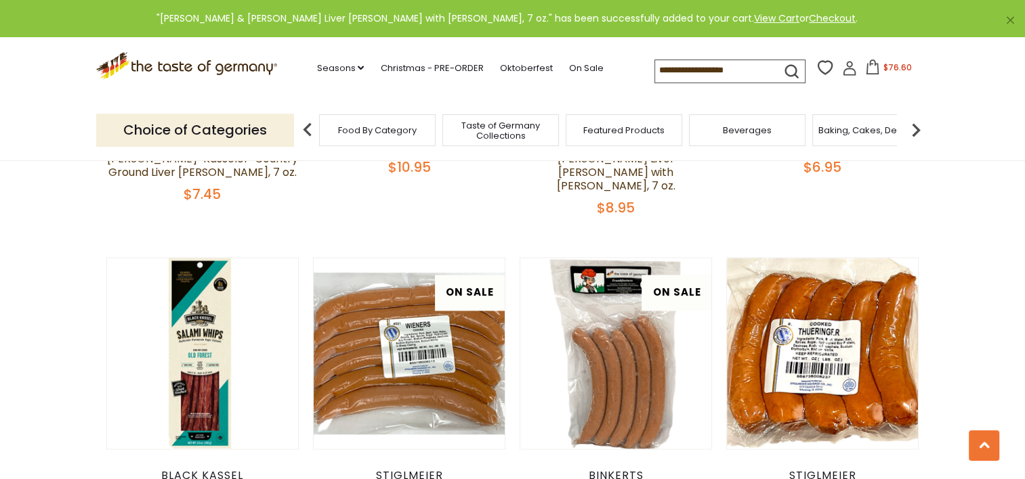
scroll to position [2048, 0]
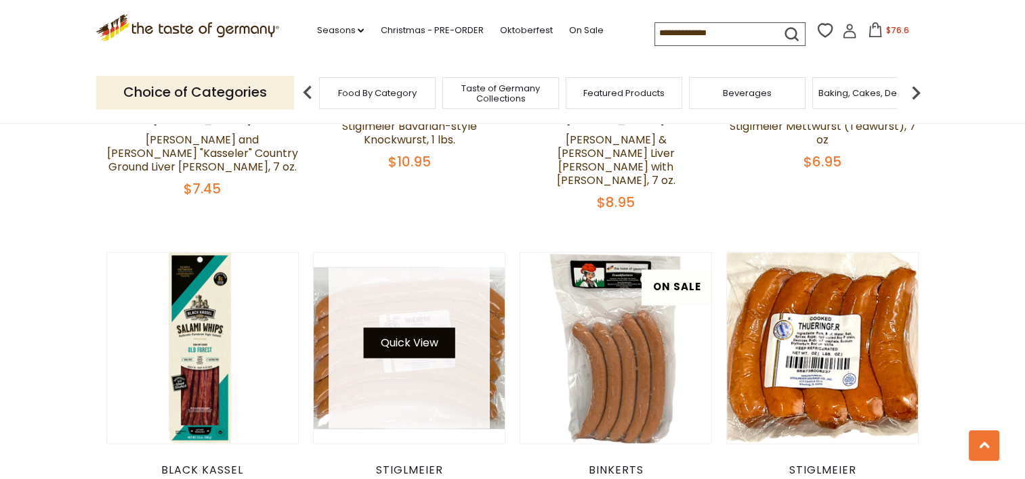
click at [423, 328] on button "Quick View" at bounding box center [408, 343] width 91 height 30
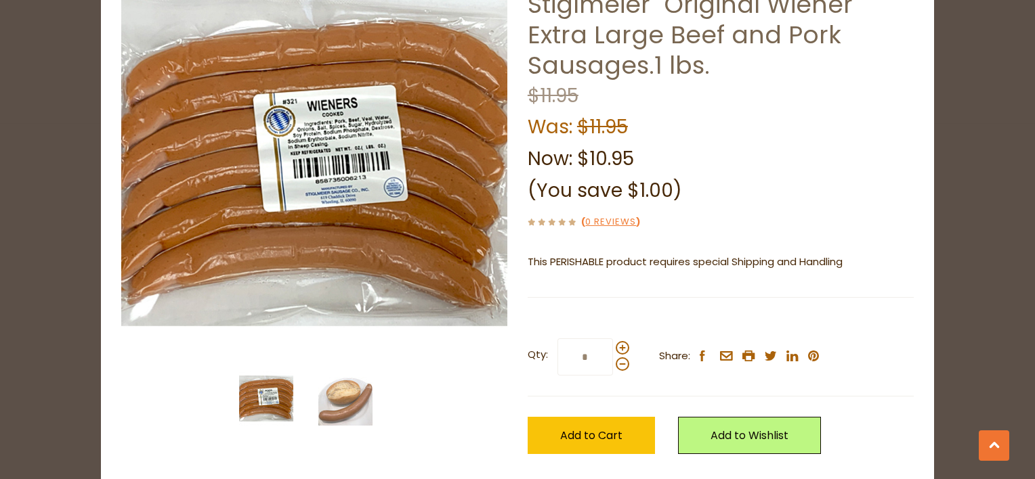
scroll to position [105, 0]
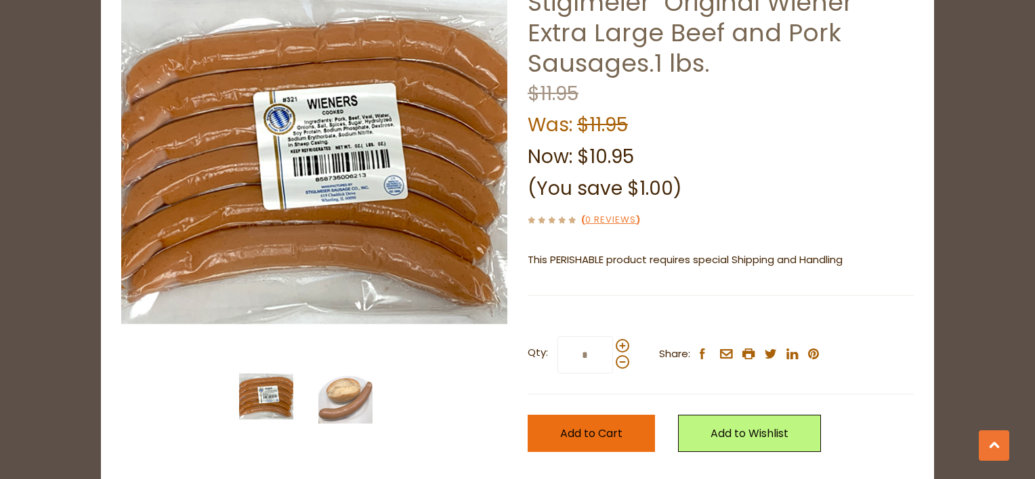
click at [605, 431] on span "Add to Cart" at bounding box center [591, 434] width 62 height 16
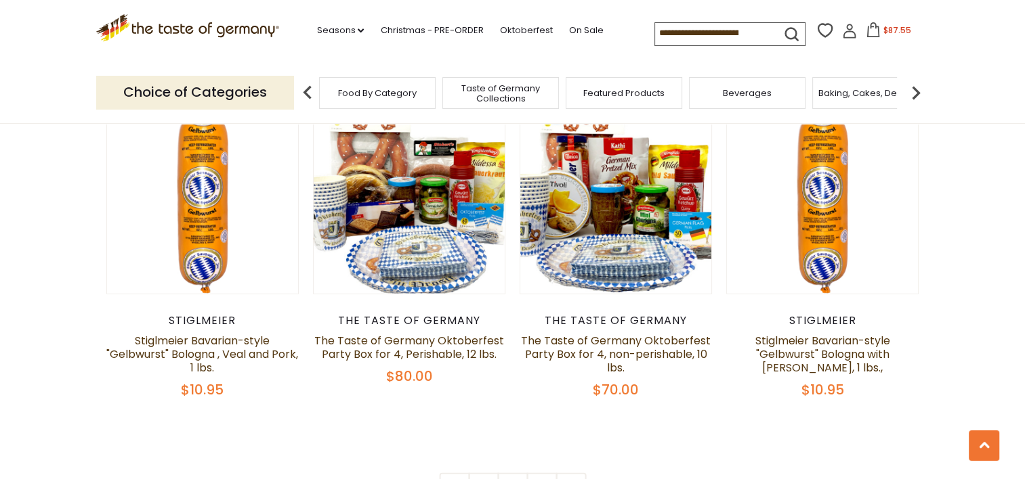
scroll to position [3344, 0]
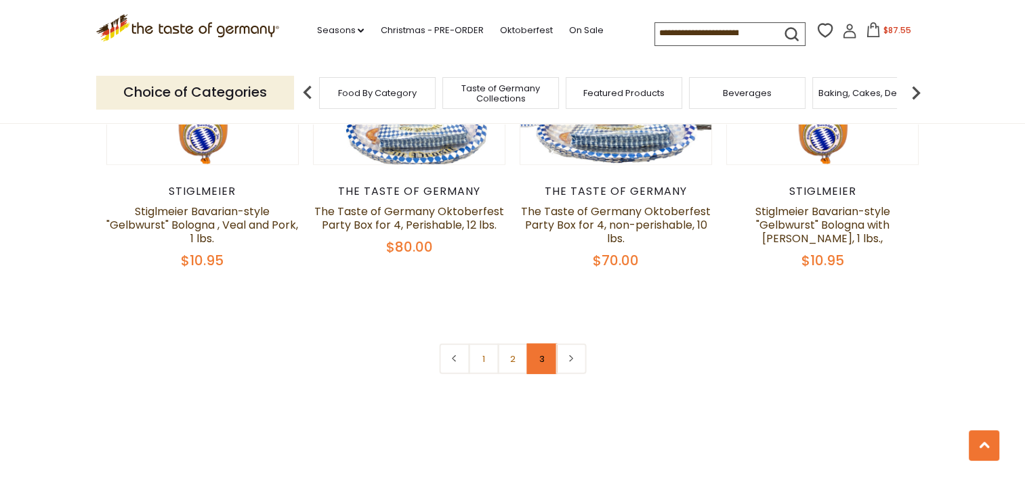
click at [539, 344] on link "3" at bounding box center [541, 359] width 30 height 30
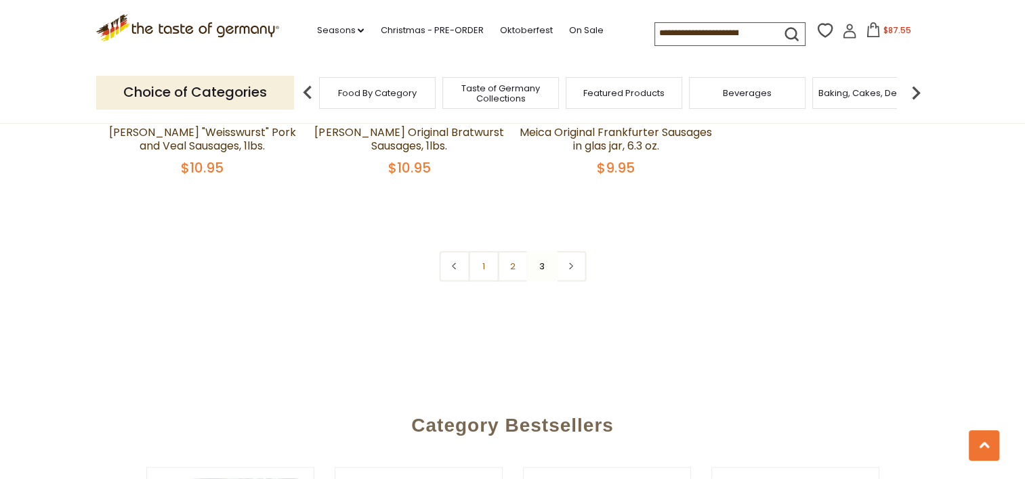
scroll to position [975, 0]
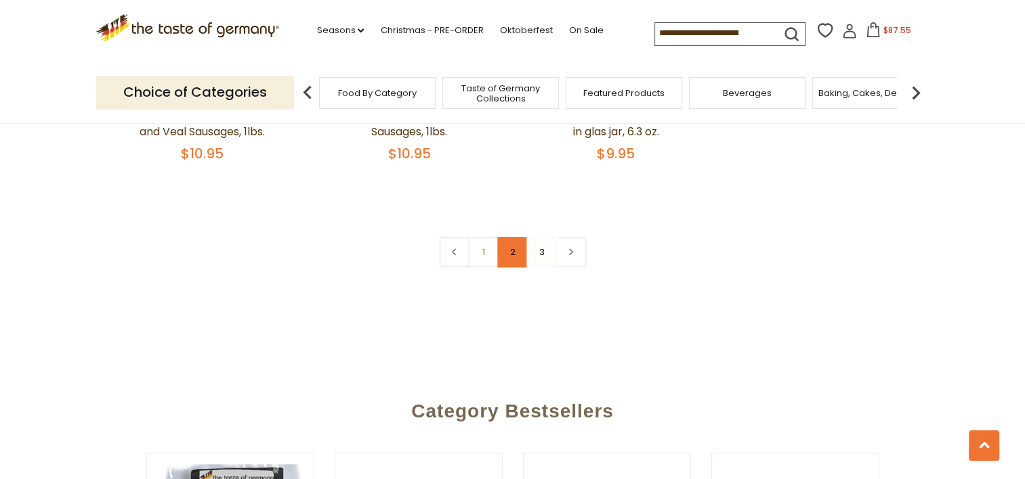
click at [516, 250] on link "2" at bounding box center [512, 252] width 30 height 30
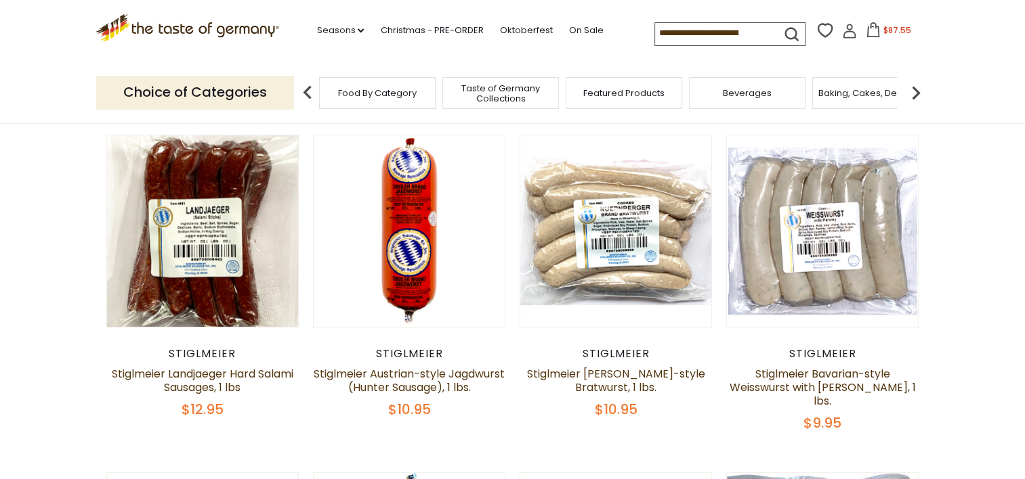
scroll to position [400, 0]
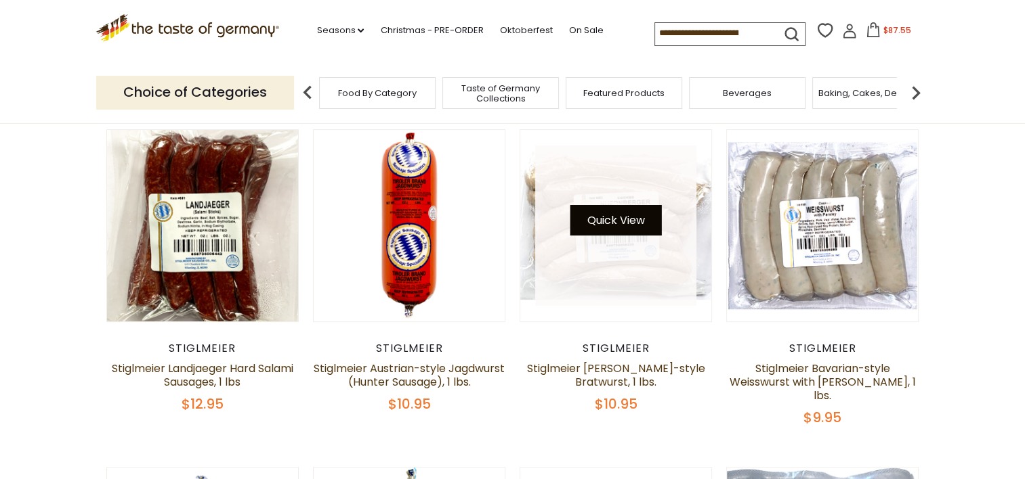
click at [615, 219] on button "Quick View" at bounding box center [615, 220] width 91 height 30
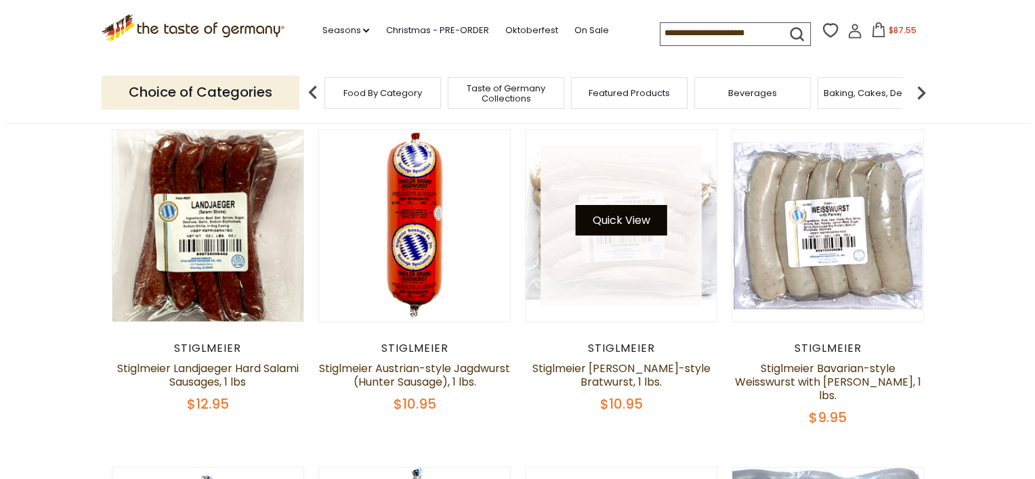
scroll to position [403, 0]
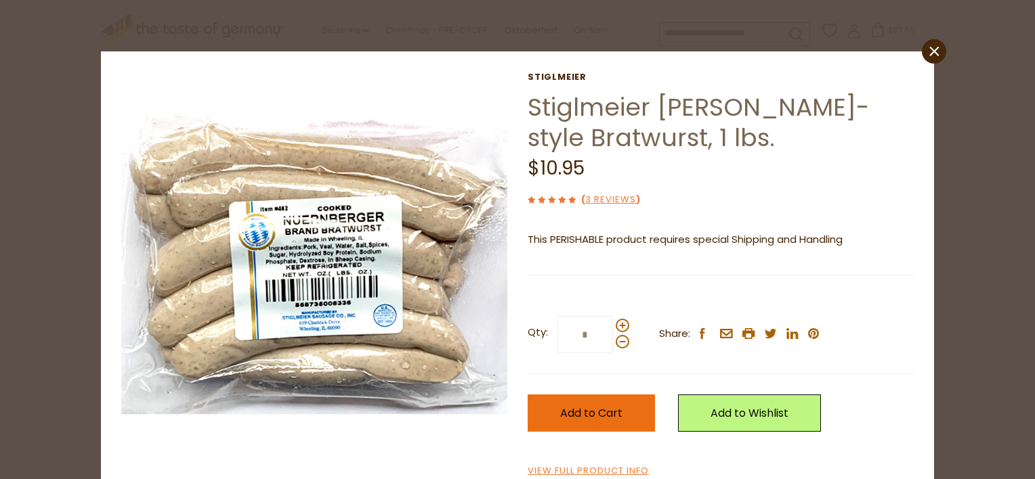
click at [596, 414] on span "Add to Cart" at bounding box center [591, 414] width 62 height 16
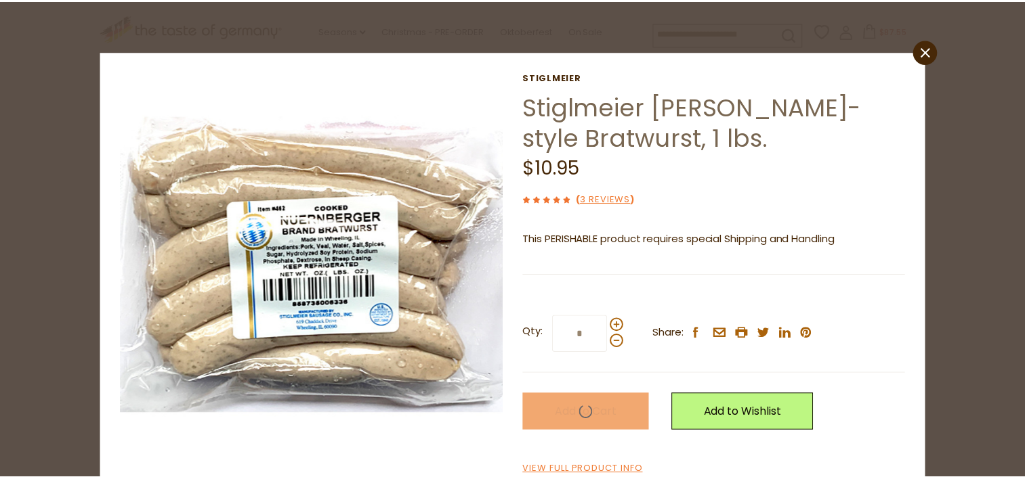
scroll to position [400, 0]
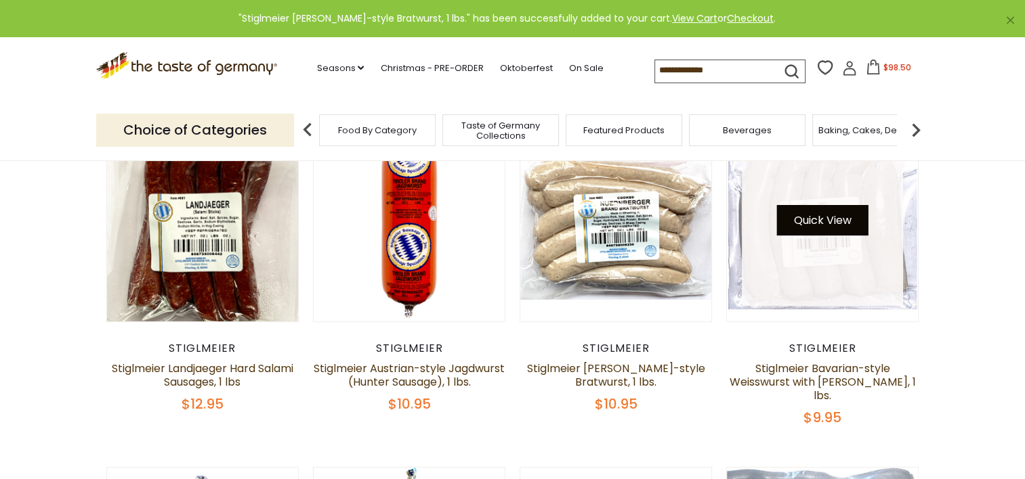
click at [832, 215] on button "Quick View" at bounding box center [822, 220] width 91 height 30
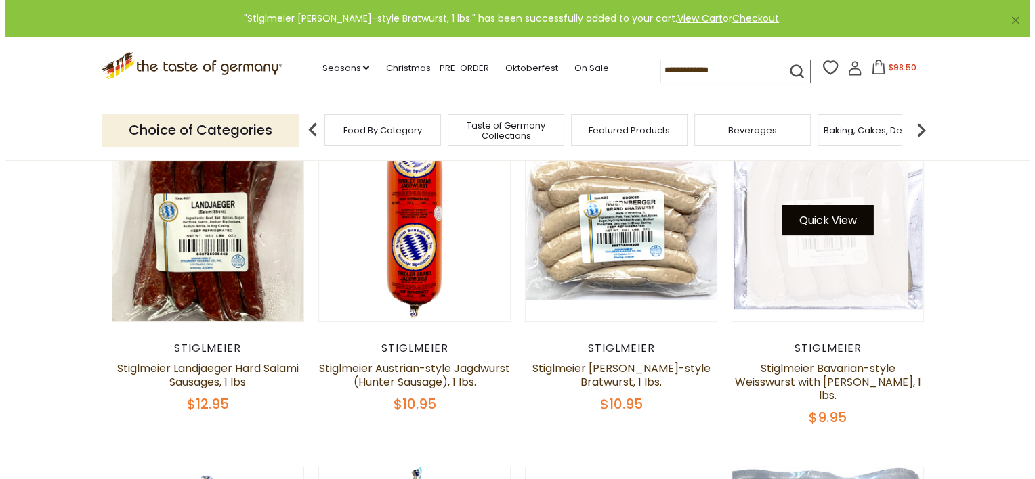
scroll to position [403, 0]
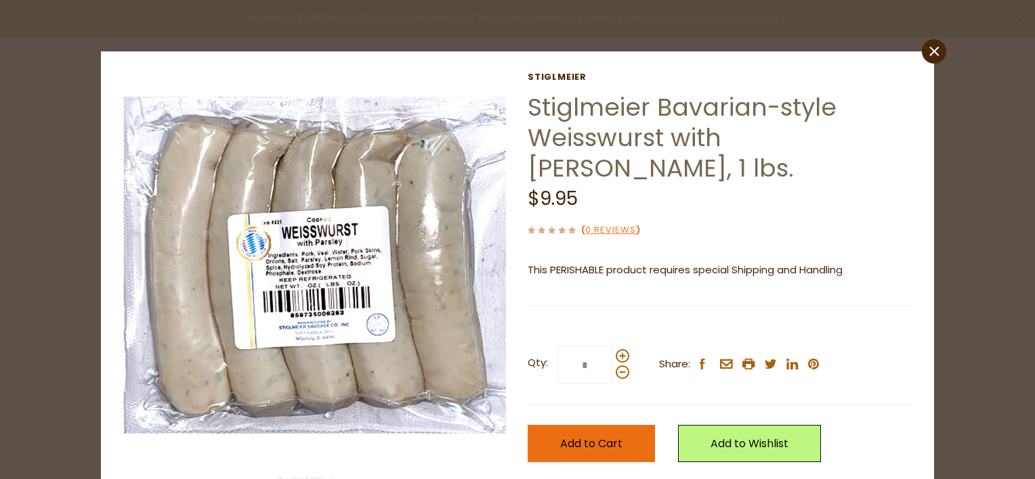
click at [612, 436] on span "Add to Cart" at bounding box center [591, 444] width 62 height 16
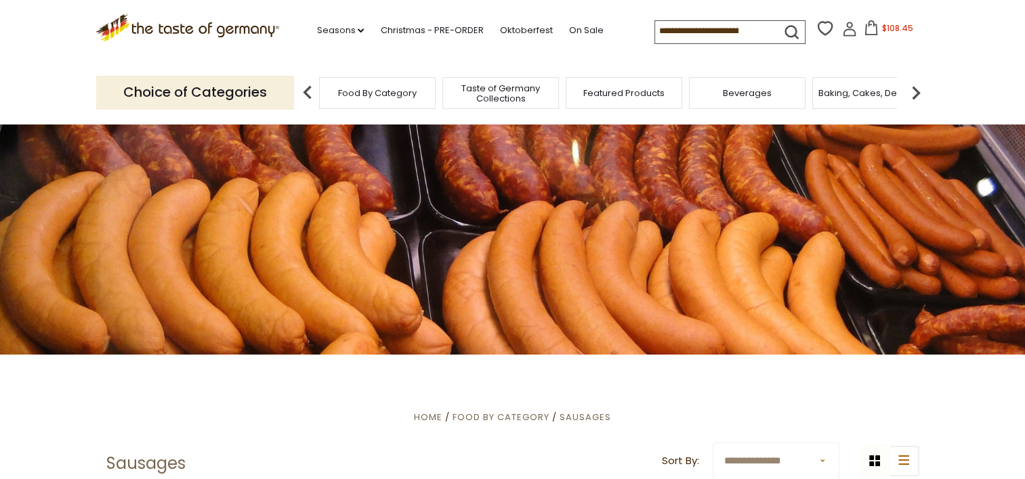
scroll to position [0, 0]
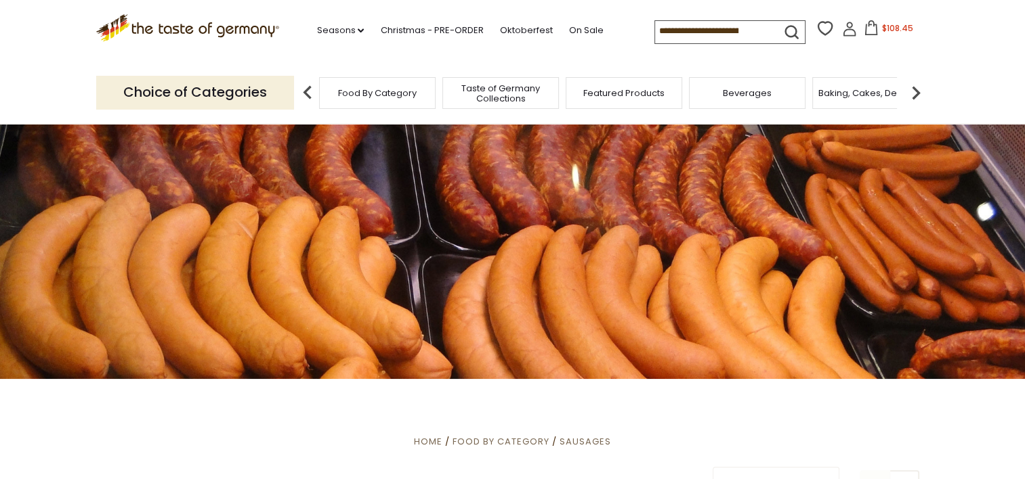
click at [722, 27] on input at bounding box center [712, 30] width 114 height 19
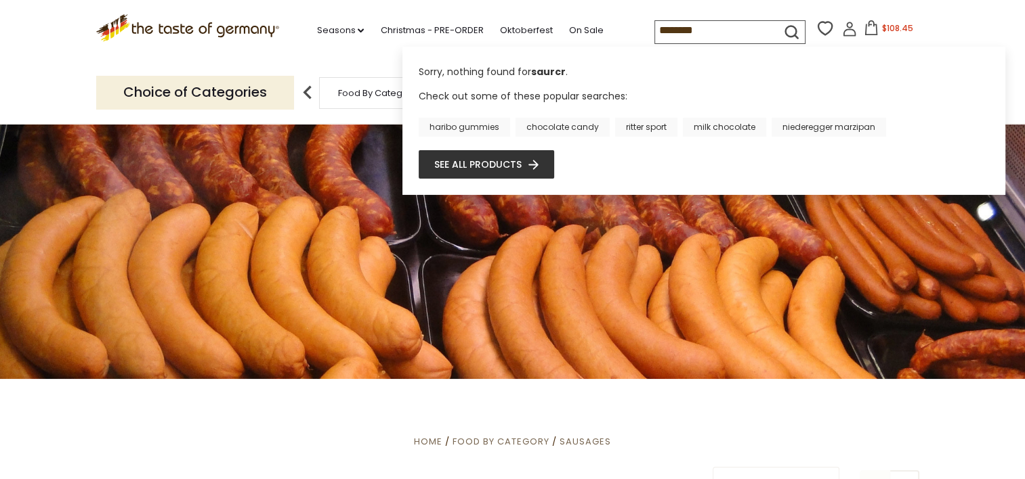
type input "*********"
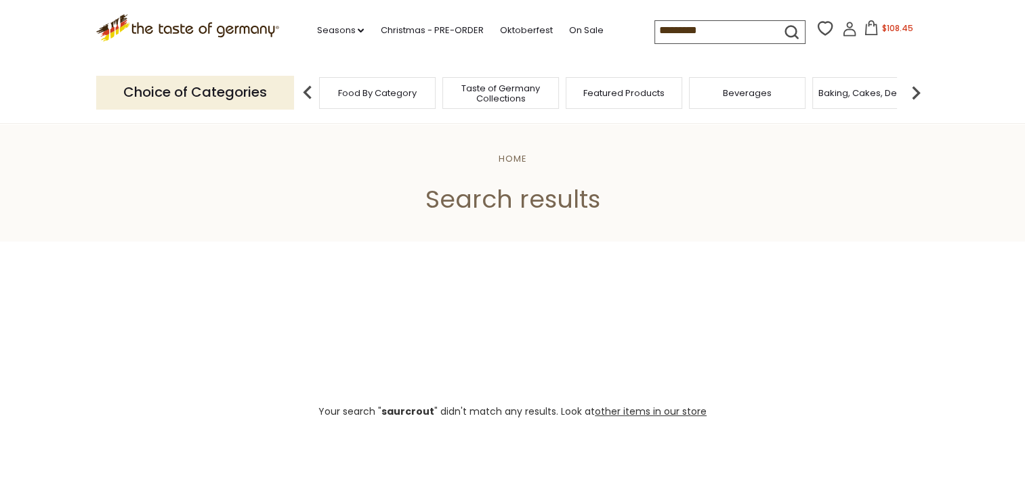
click at [785, 30] on icon "submit" at bounding box center [791, 32] width 18 height 18
type input "**********"
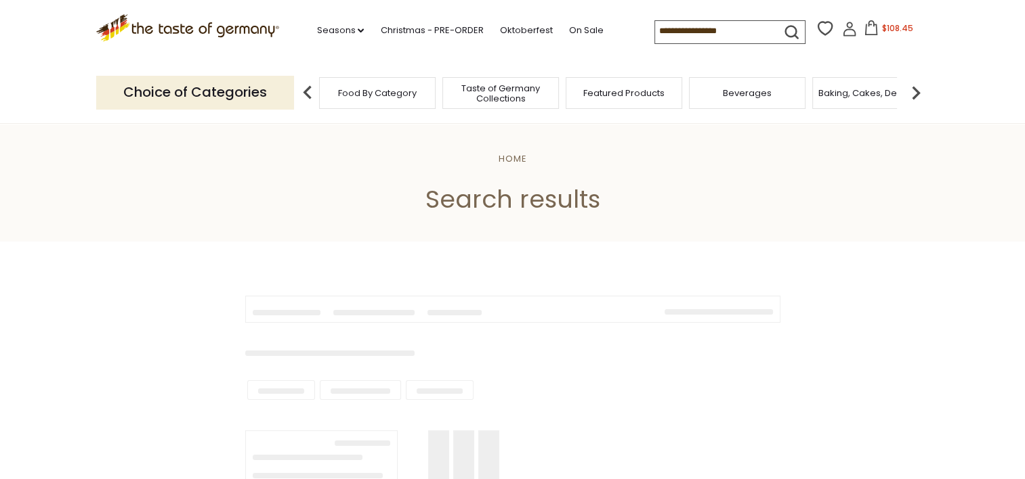
type input "**********"
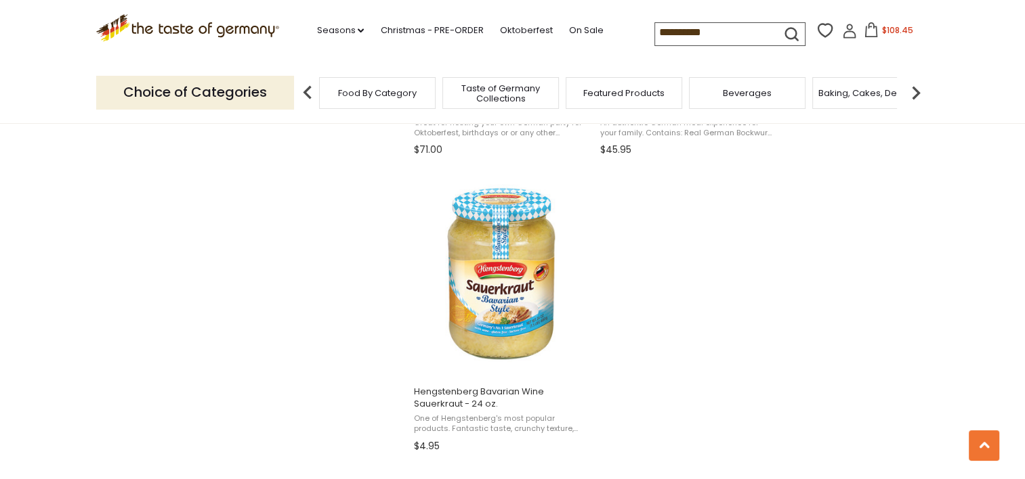
scroll to position [2278, 0]
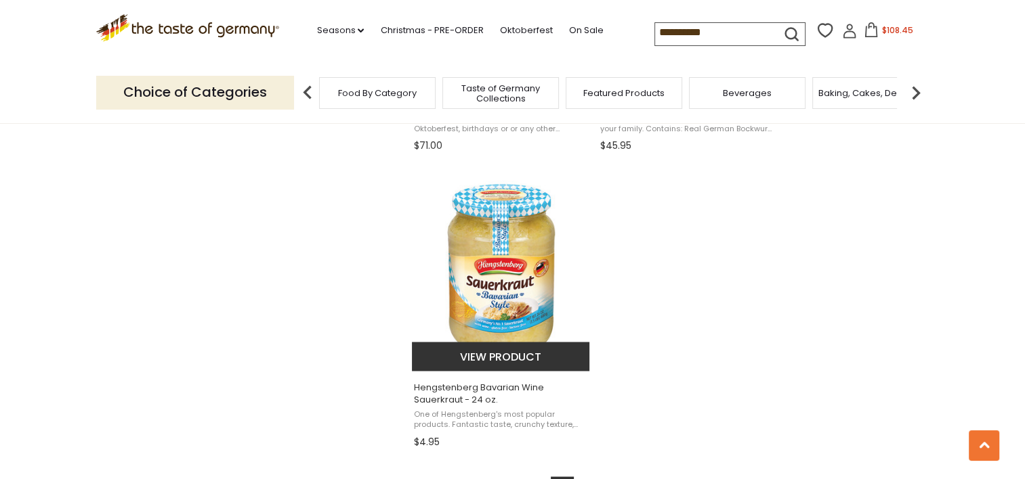
click at [515, 352] on button "View product" at bounding box center [501, 356] width 178 height 29
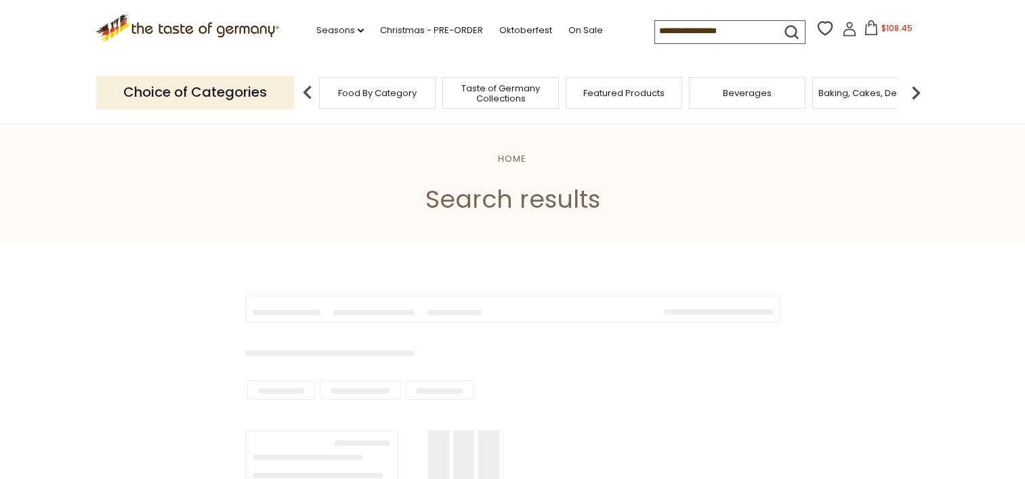
scroll to position [2278, 0]
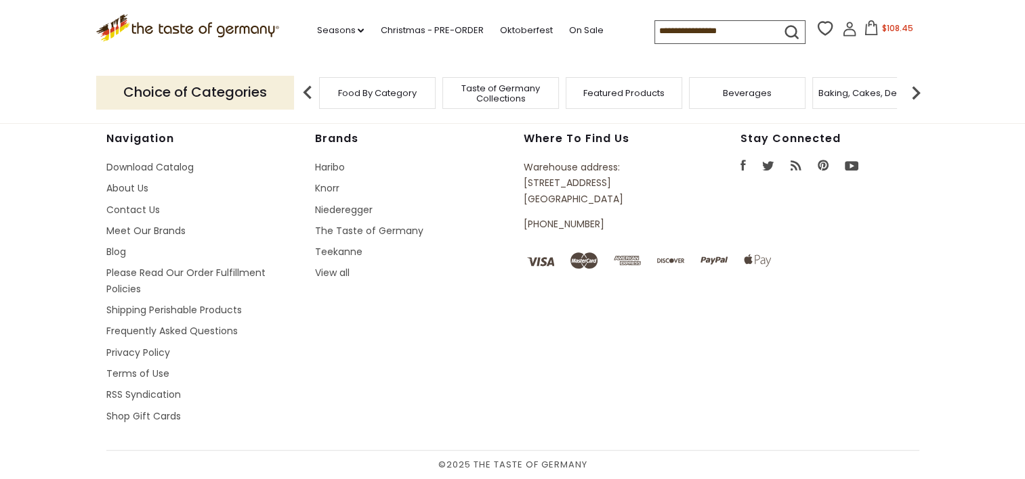
type input "**********"
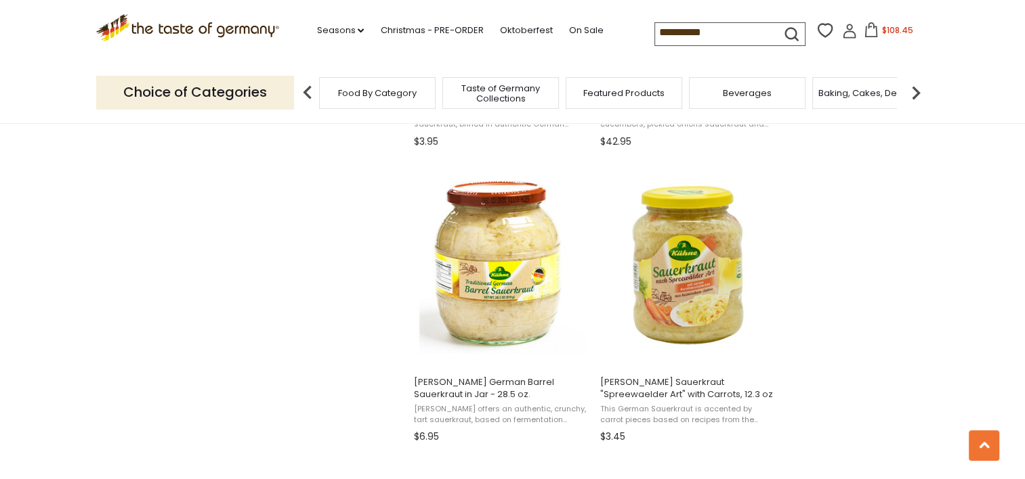
scroll to position [1700, 0]
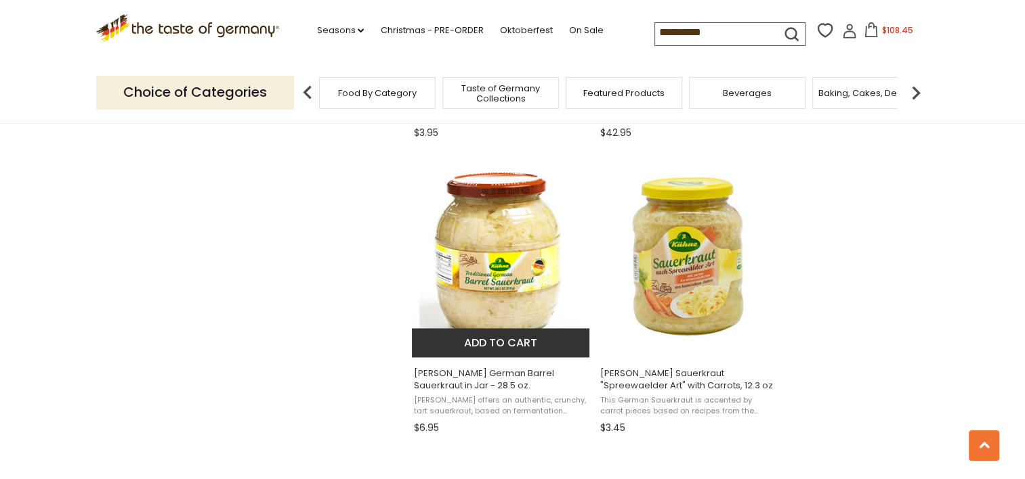
click at [520, 337] on button "Add to cart" at bounding box center [501, 342] width 178 height 29
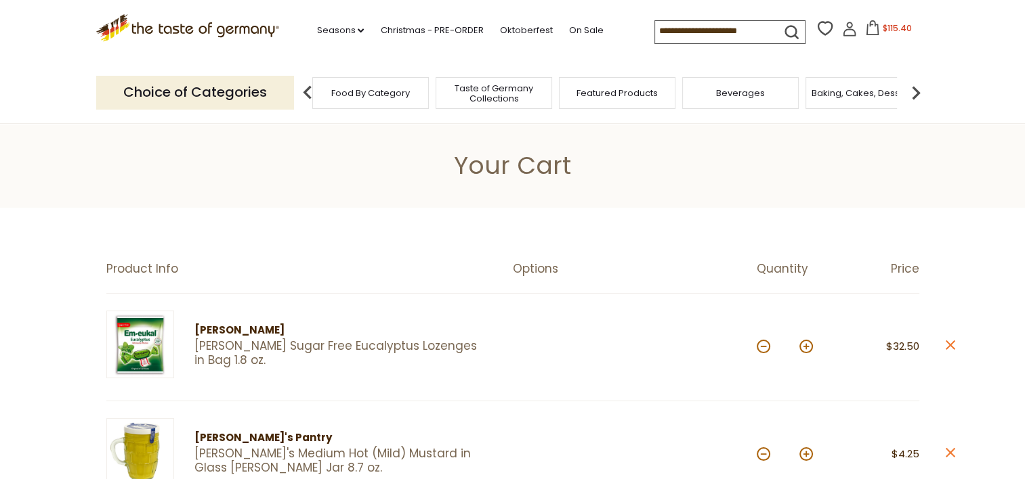
click at [387, 90] on span "Food By Category" at bounding box center [370, 93] width 79 height 10
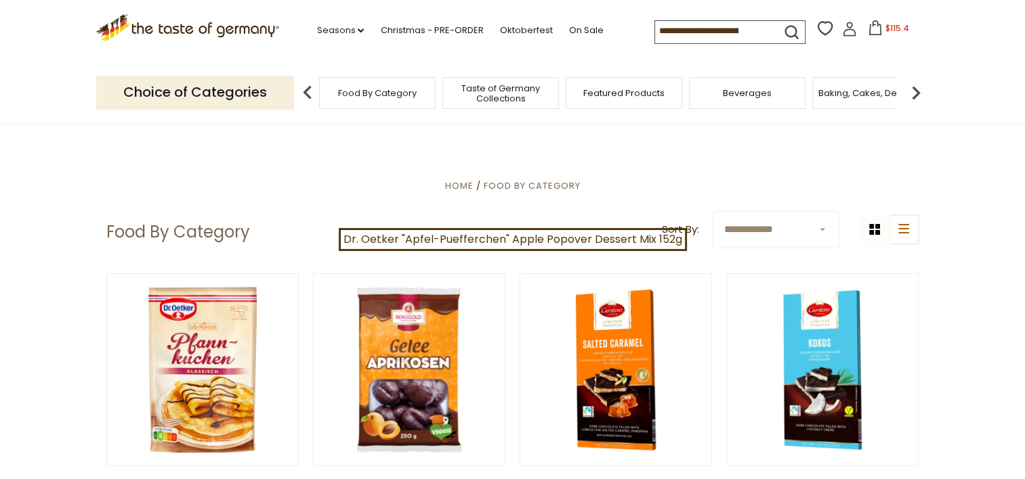
click at [525, 95] on span "Taste of Germany Collections" at bounding box center [500, 93] width 108 height 20
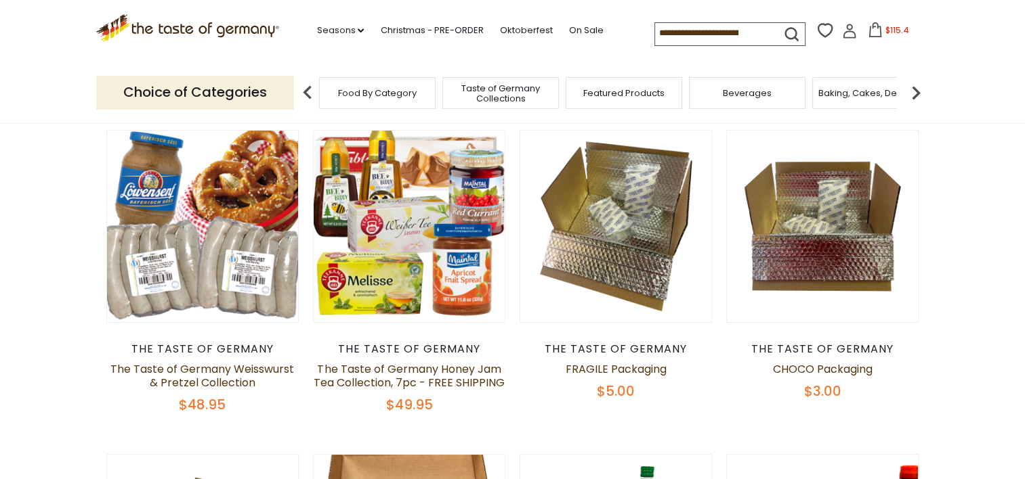
scroll to position [149, 0]
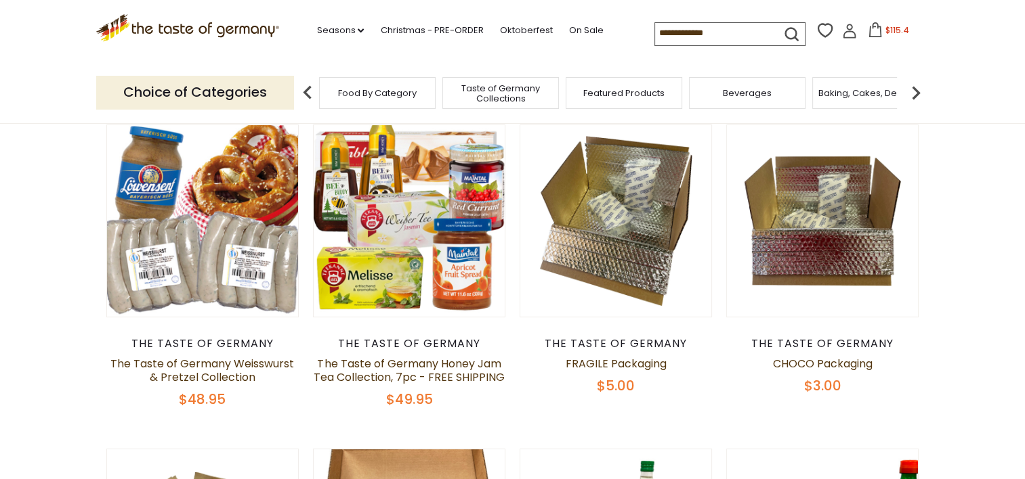
click at [732, 42] on input at bounding box center [712, 32] width 114 height 19
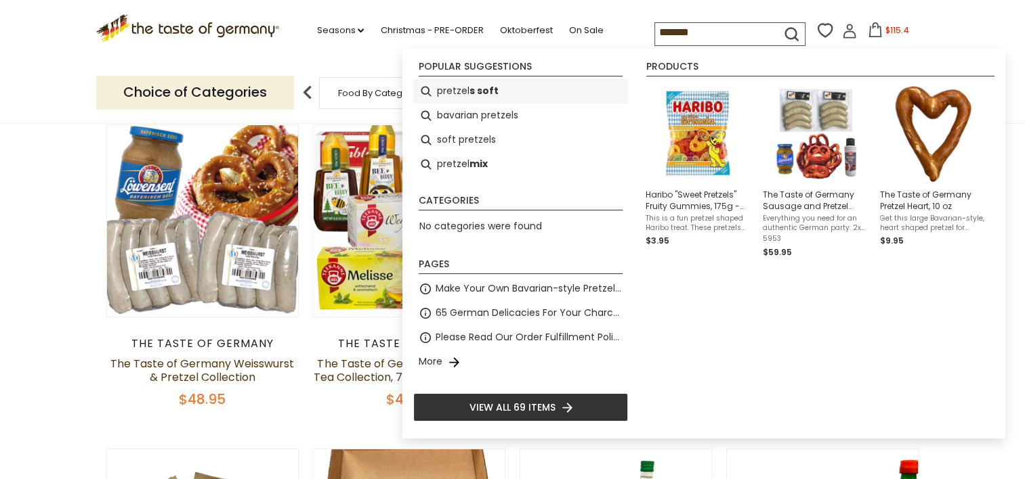
click at [530, 85] on li "pretzel s soft" at bounding box center [520, 91] width 215 height 24
type input "**********"
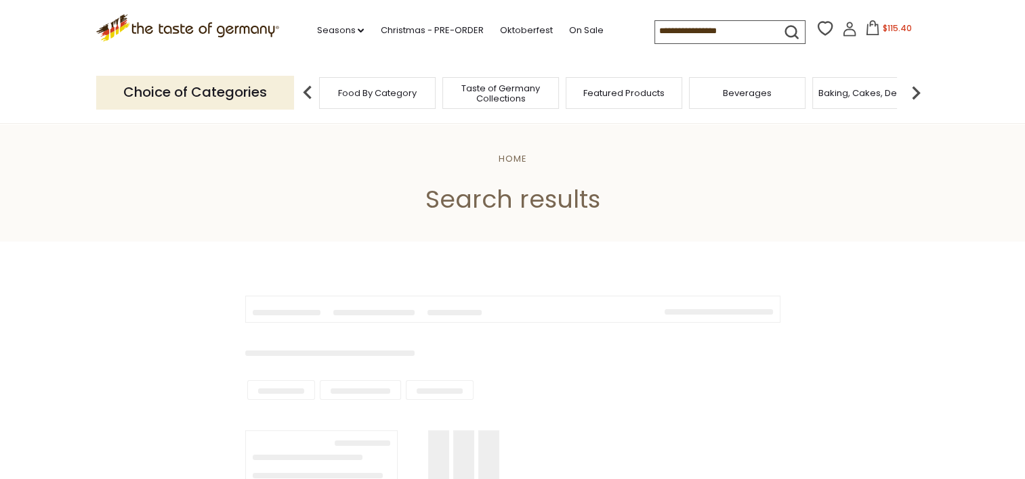
type input "**********"
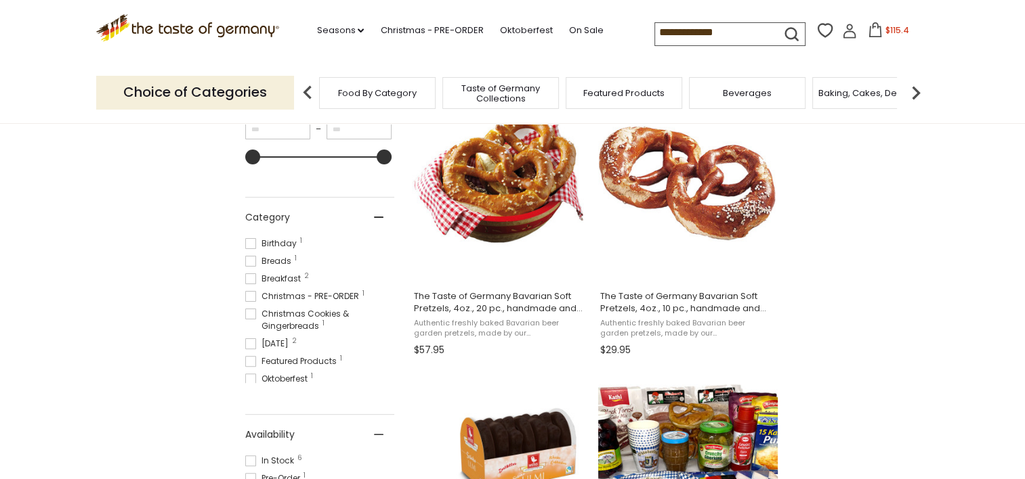
scroll to position [295, 0]
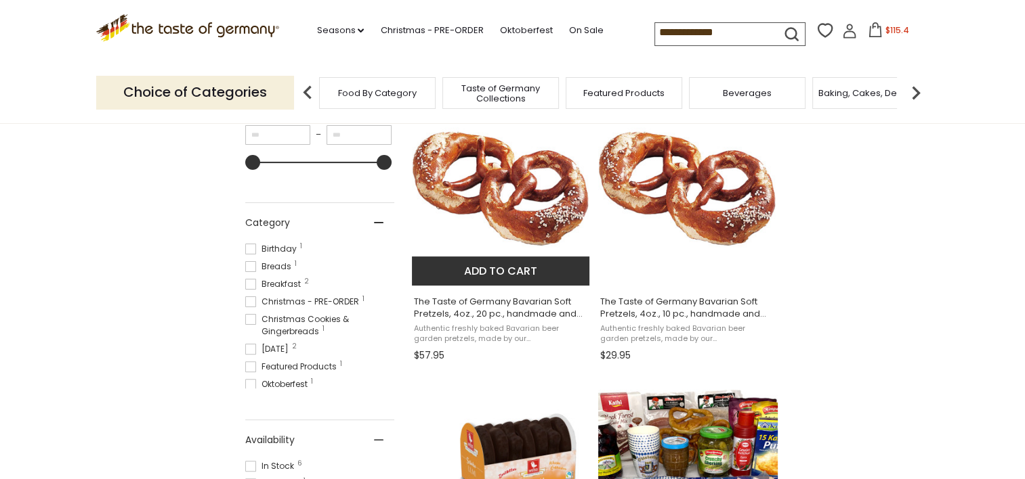
click at [510, 260] on button "Add to cart" at bounding box center [501, 271] width 178 height 29
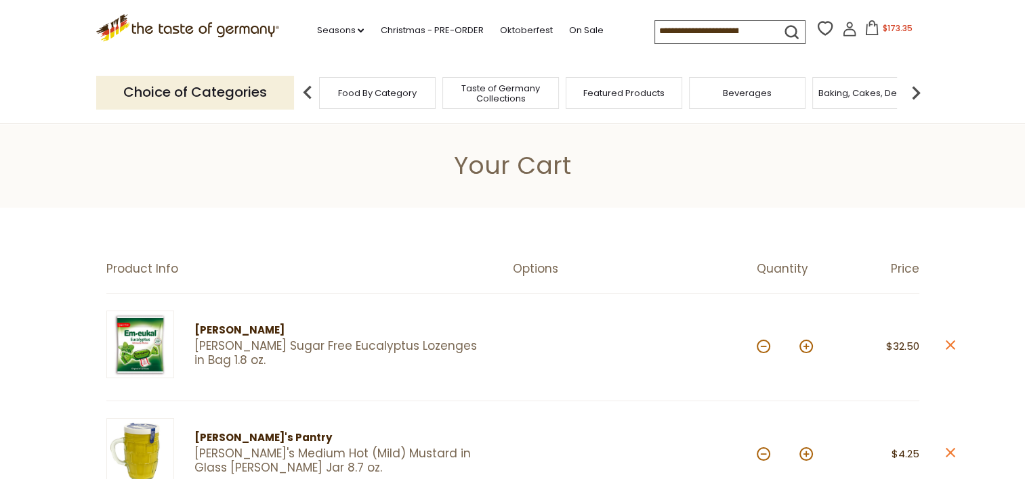
click at [890, 30] on span "$173.35" at bounding box center [897, 28] width 30 height 12
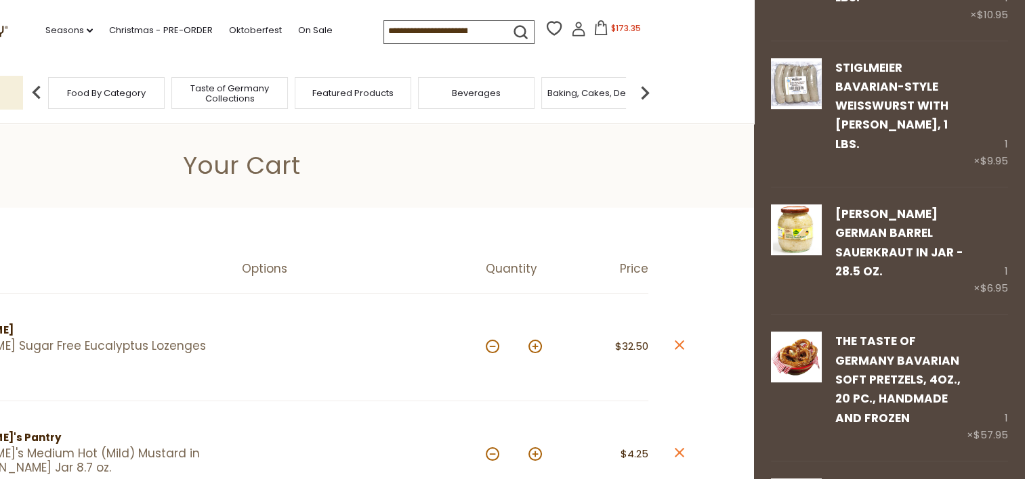
scroll to position [884, 0]
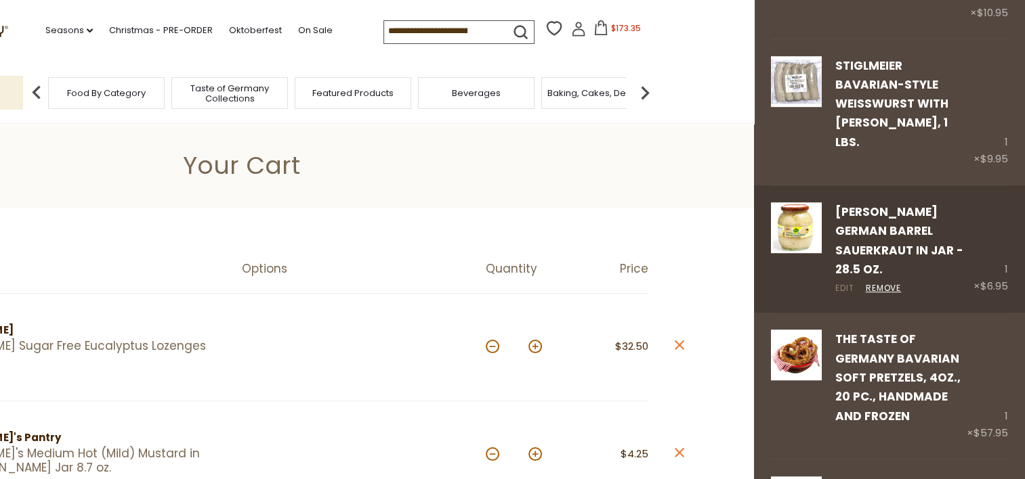
click at [847, 282] on link "Edit" at bounding box center [844, 288] width 19 height 13
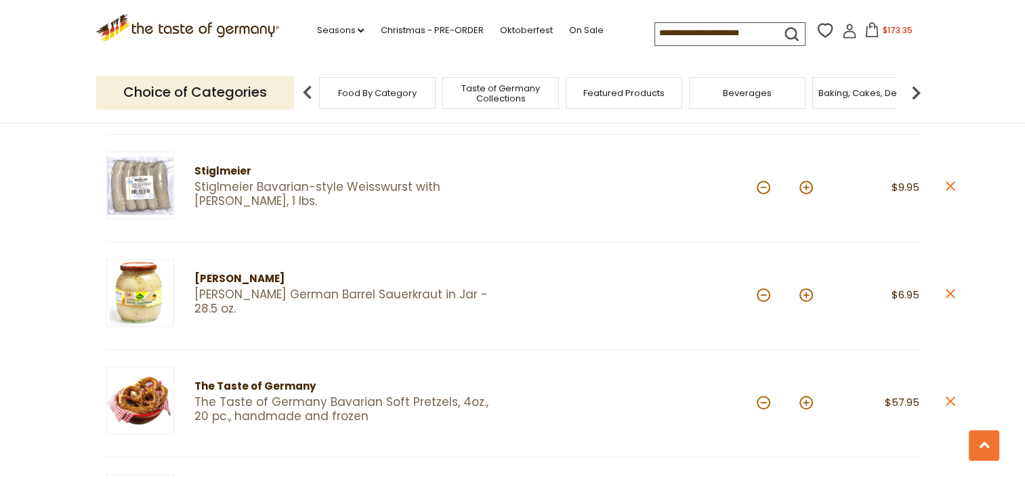
scroll to position [915, 0]
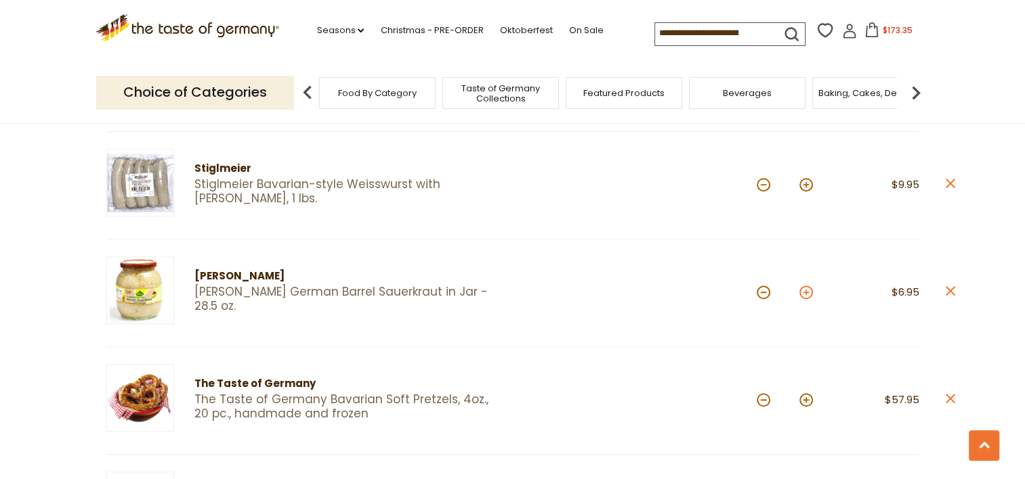
click at [808, 288] on button at bounding box center [806, 293] width 14 height 14
type input "*"
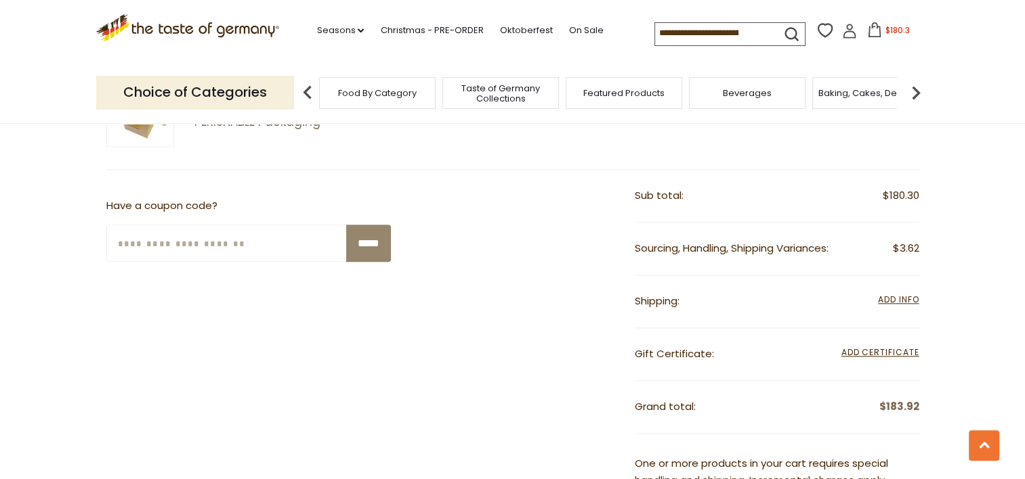
scroll to position [1312, 0]
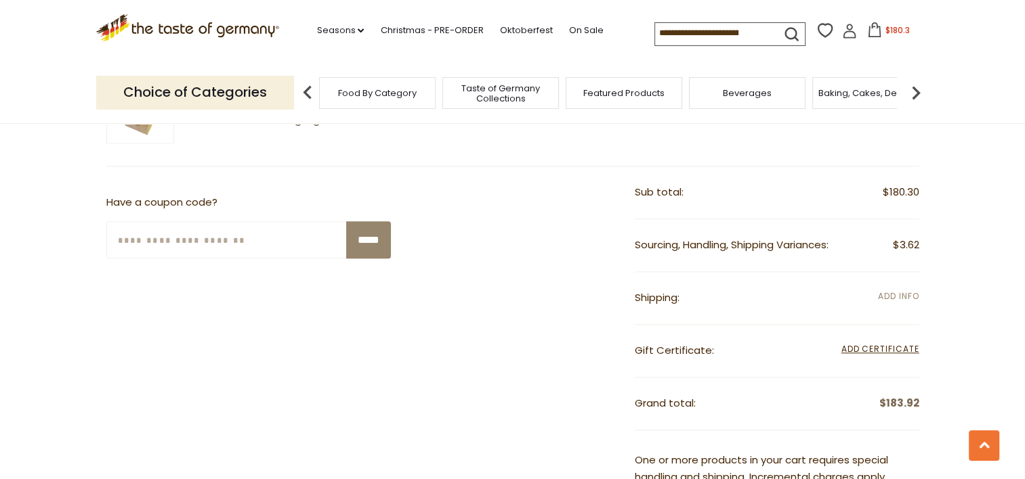
click at [905, 292] on span "Add Info" at bounding box center [898, 296] width 41 height 12
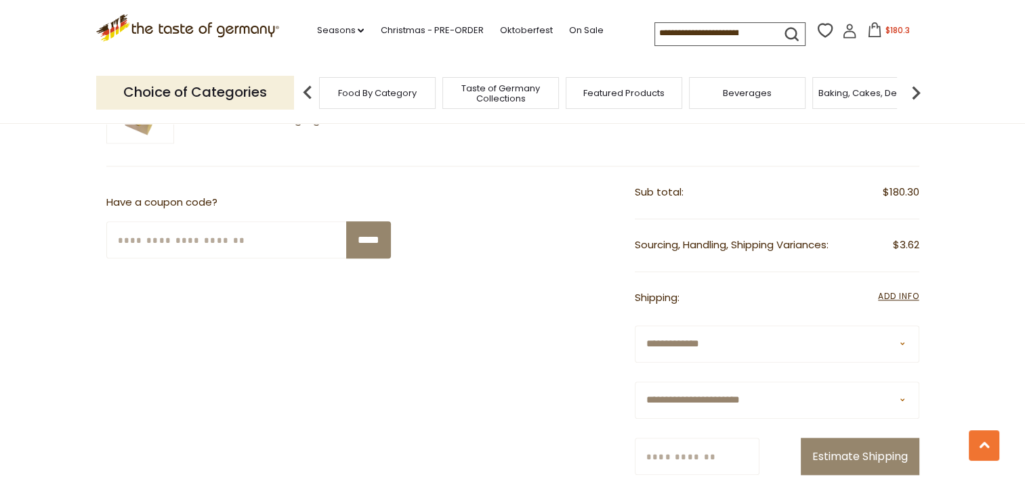
click at [774, 387] on select "**********" at bounding box center [776, 400] width 284 height 37
select select "**"
click at [634, 382] on select "**********" at bounding box center [776, 400] width 284 height 37
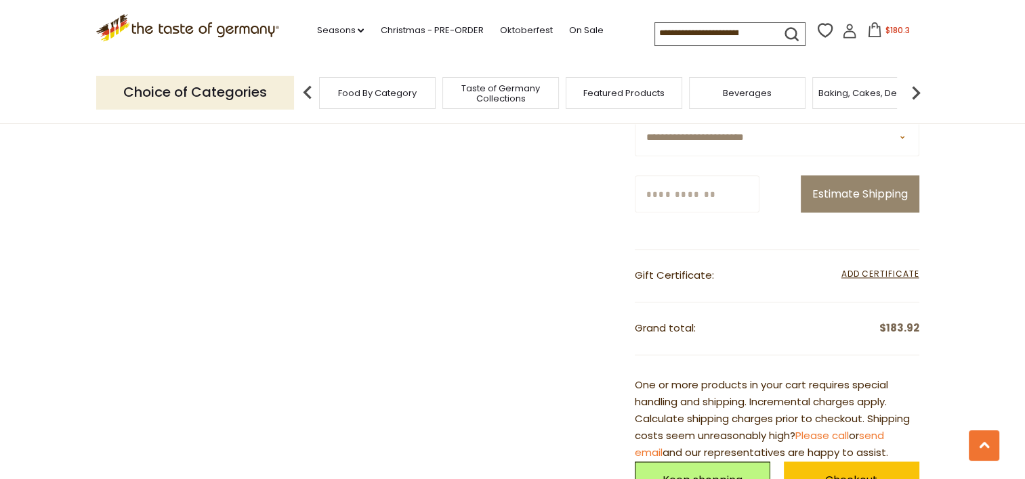
scroll to position [1578, 0]
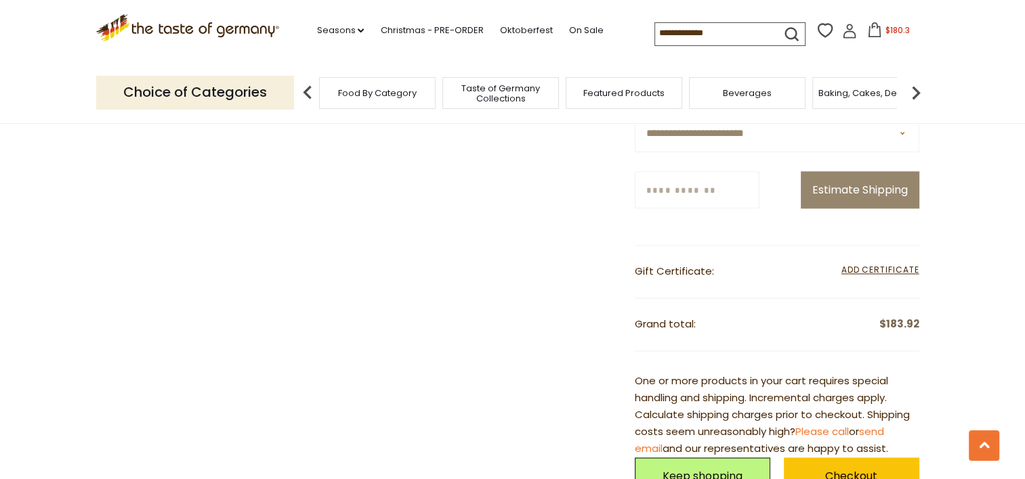
click at [693, 183] on input "Zip/Postcode" at bounding box center [696, 189] width 125 height 37
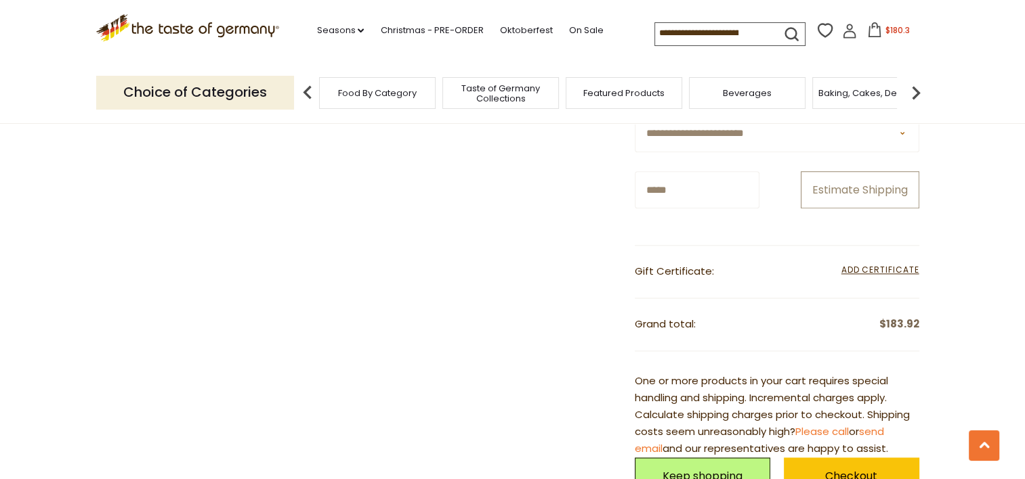
type input "*****"
click at [865, 179] on button "Estimate Shipping" at bounding box center [859, 189] width 118 height 37
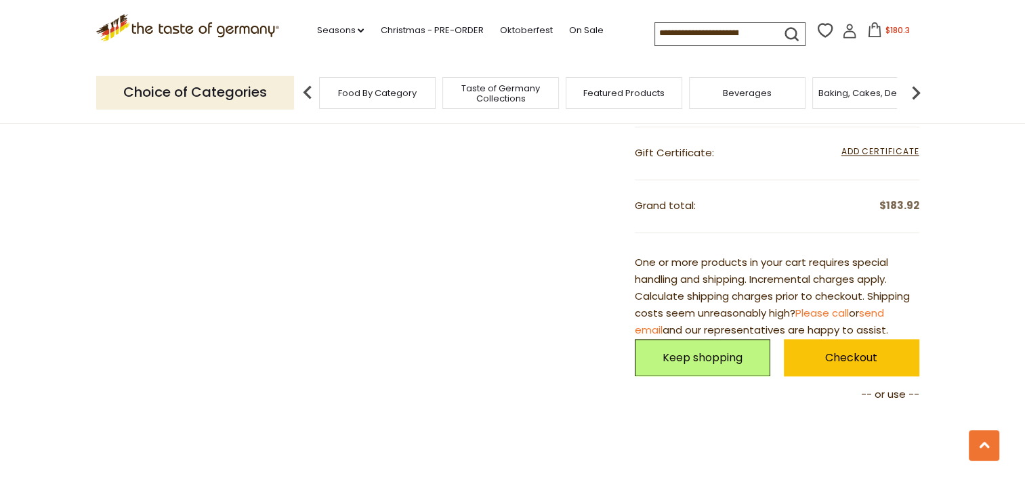
scroll to position [1849, 0]
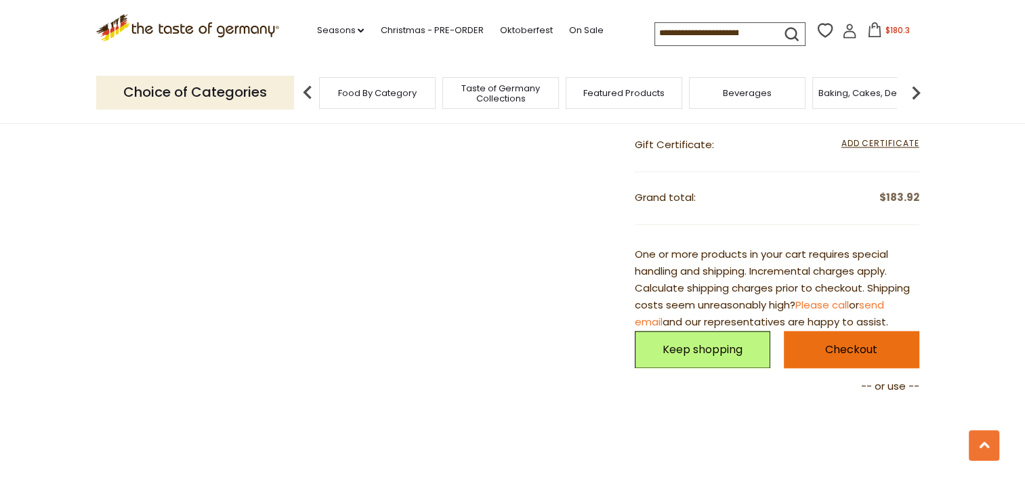
click at [861, 349] on link "Checkout" at bounding box center [850, 349] width 135 height 37
